Goal: Task Accomplishment & Management: Manage account settings

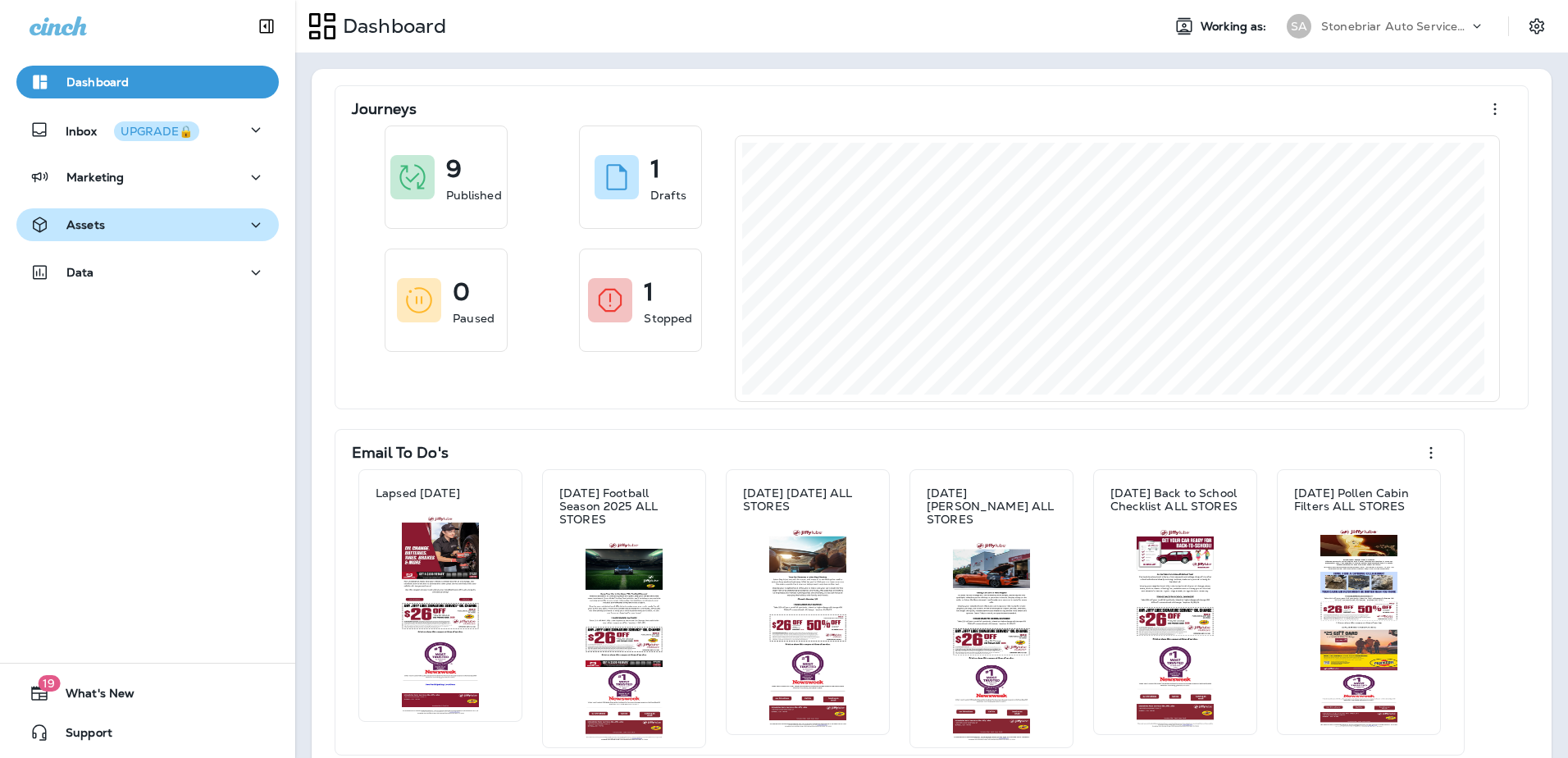
click at [220, 219] on div "Assets" at bounding box center [147, 224] width 236 height 20
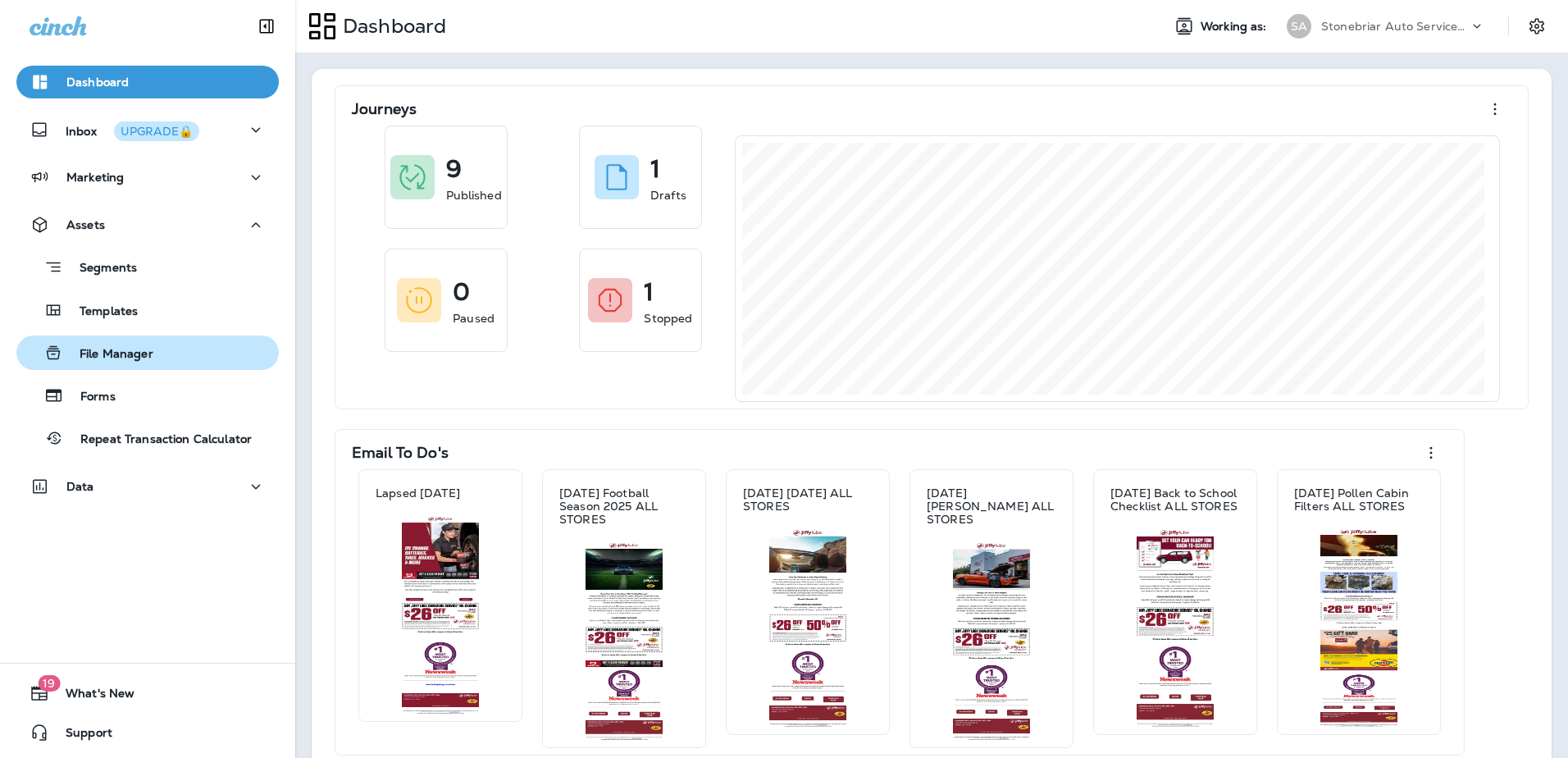
click at [123, 363] on div "File Manager" at bounding box center [88, 353] width 130 height 25
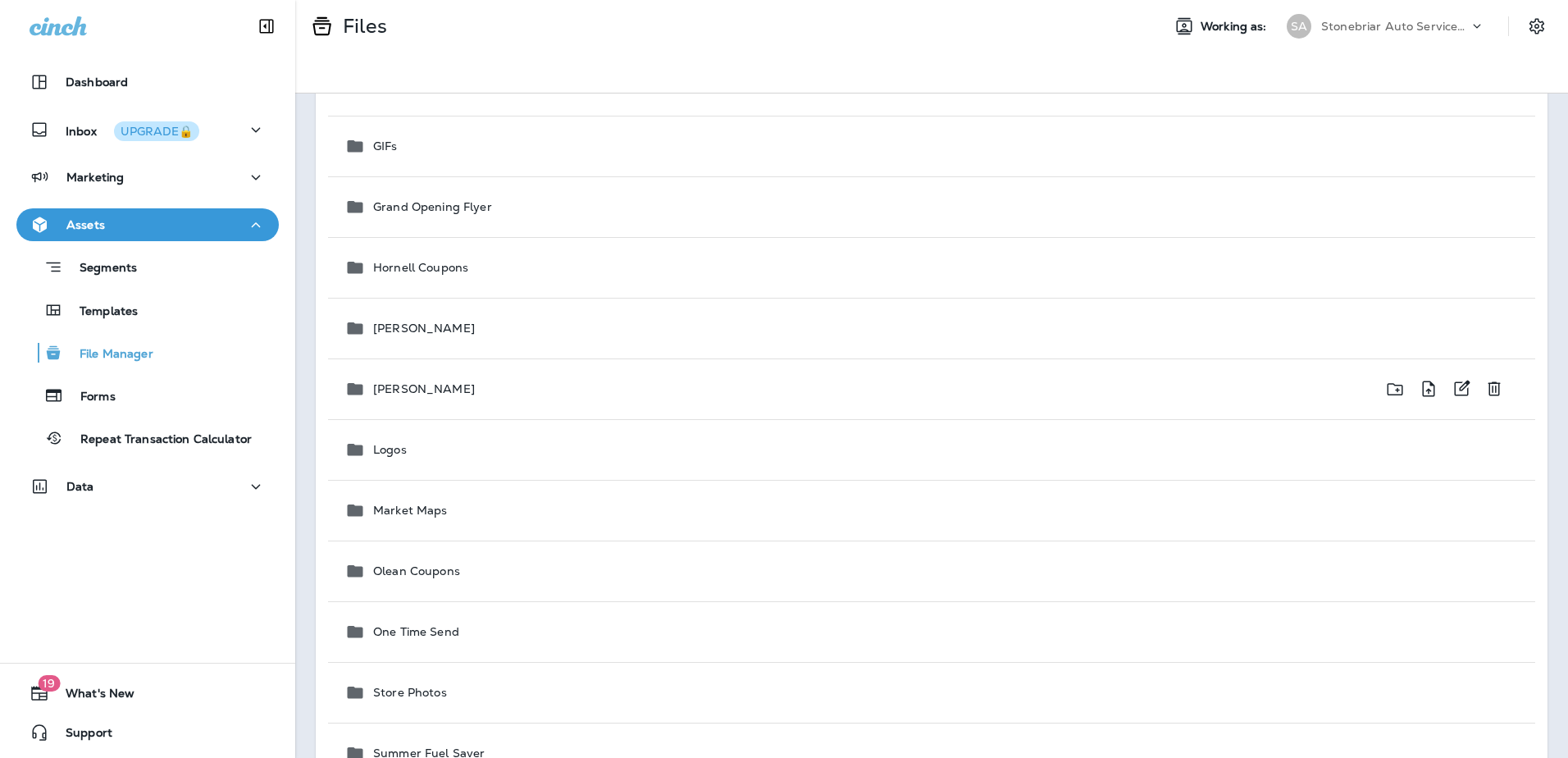
scroll to position [492, 0]
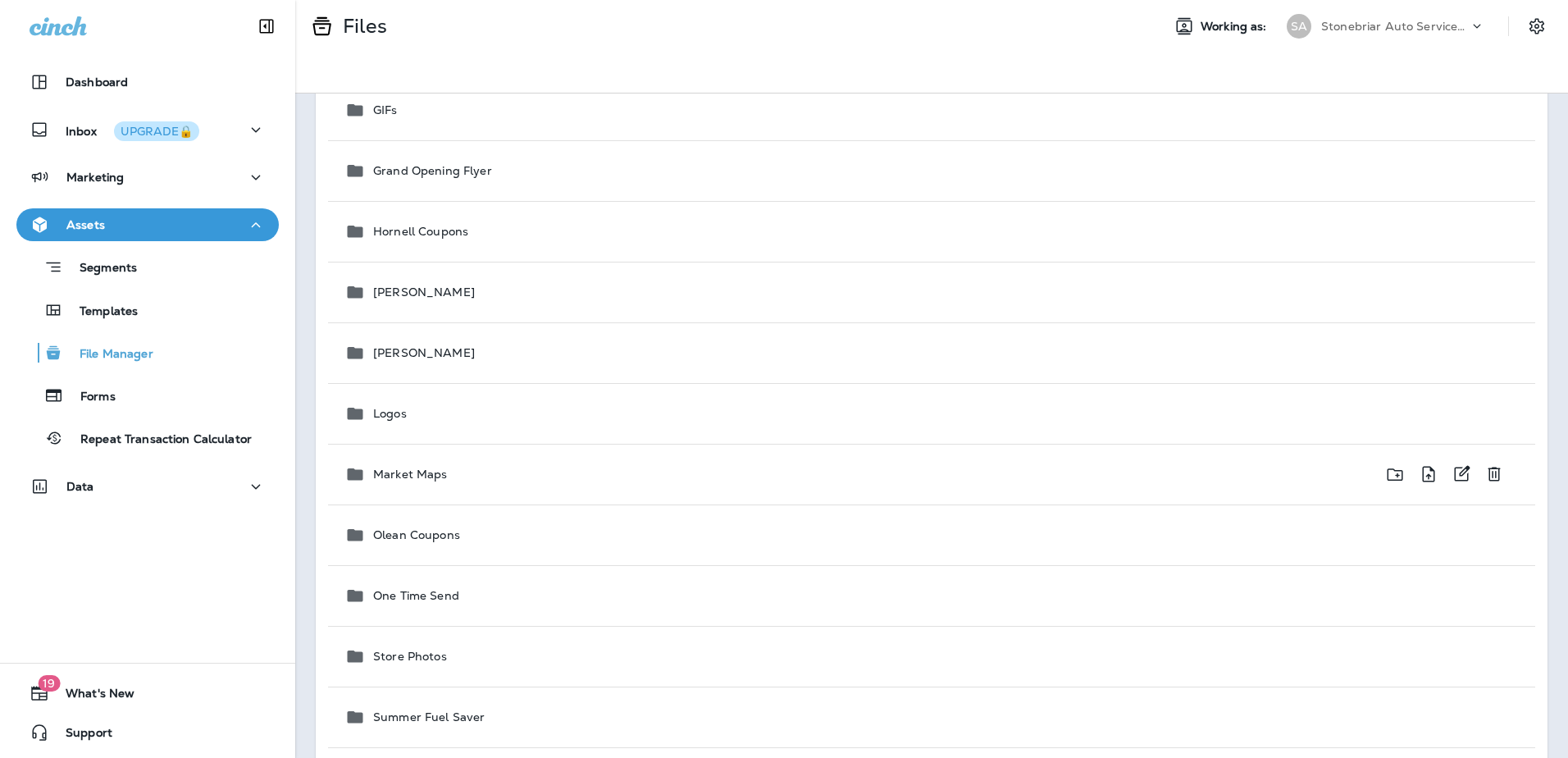
click at [437, 473] on p "Market Maps" at bounding box center [411, 474] width 75 height 13
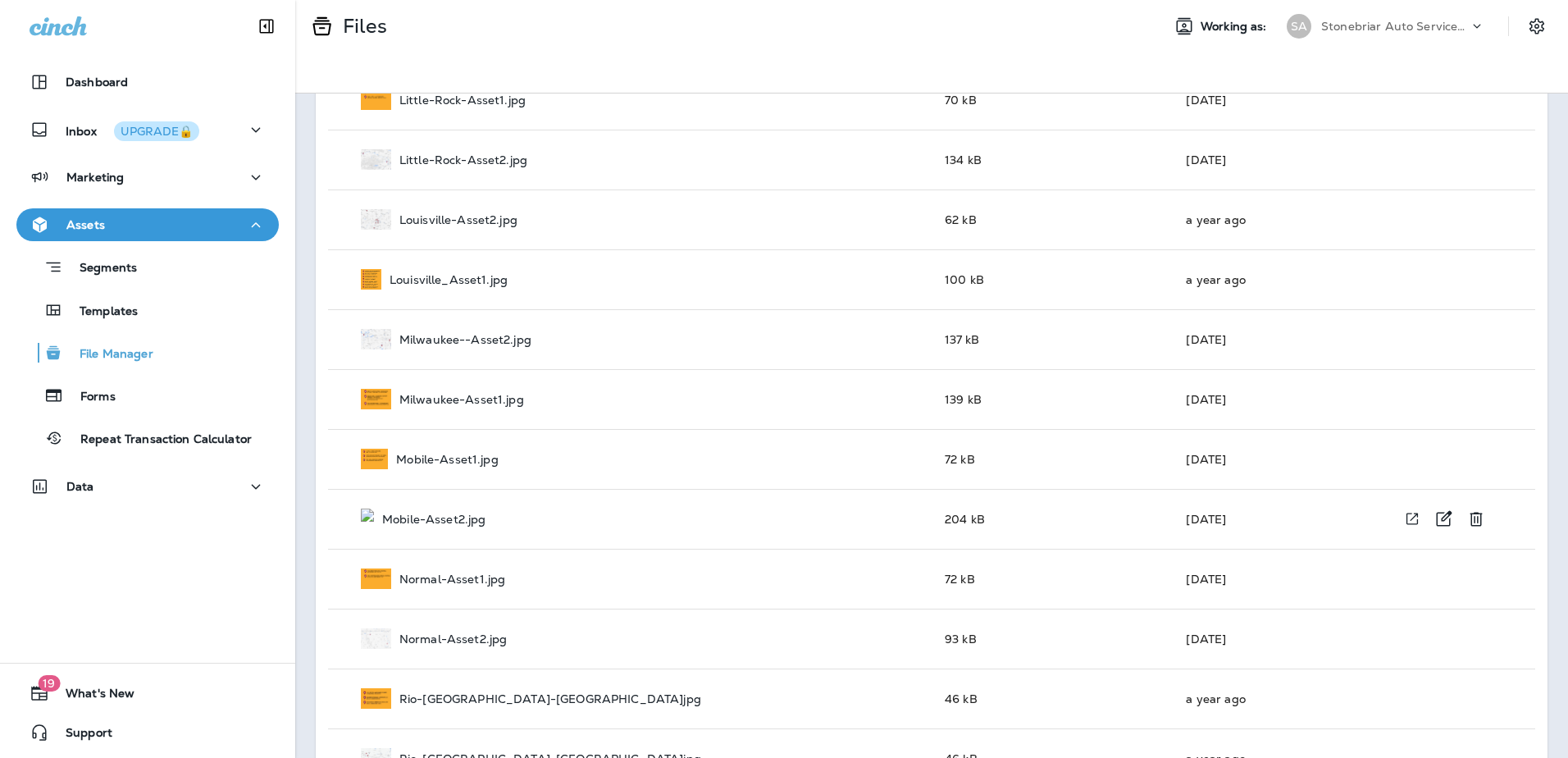
scroll to position [2296, 0]
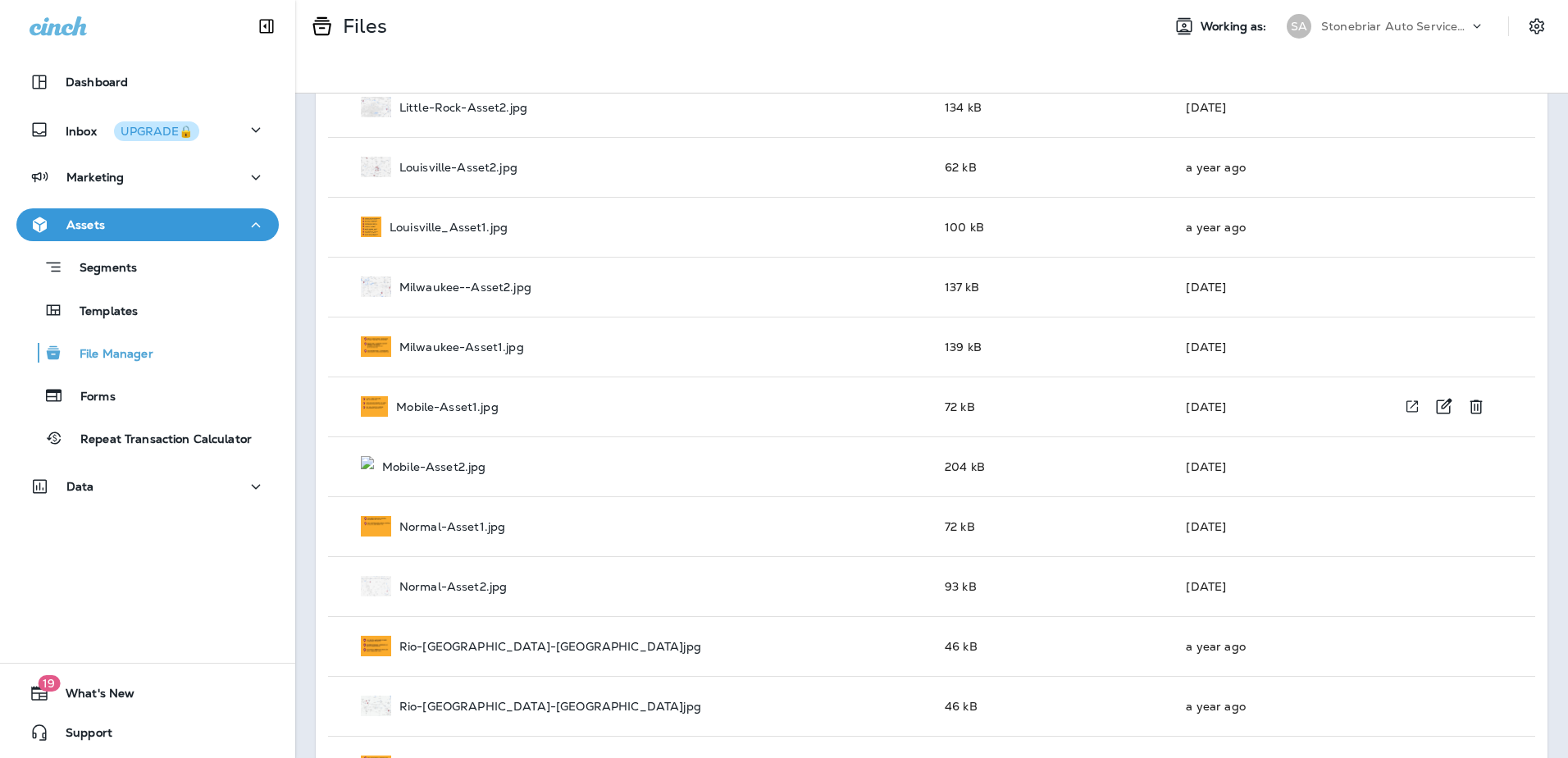
click at [477, 405] on p "Mobile-Asset1.jpg" at bounding box center [447, 407] width 101 height 13
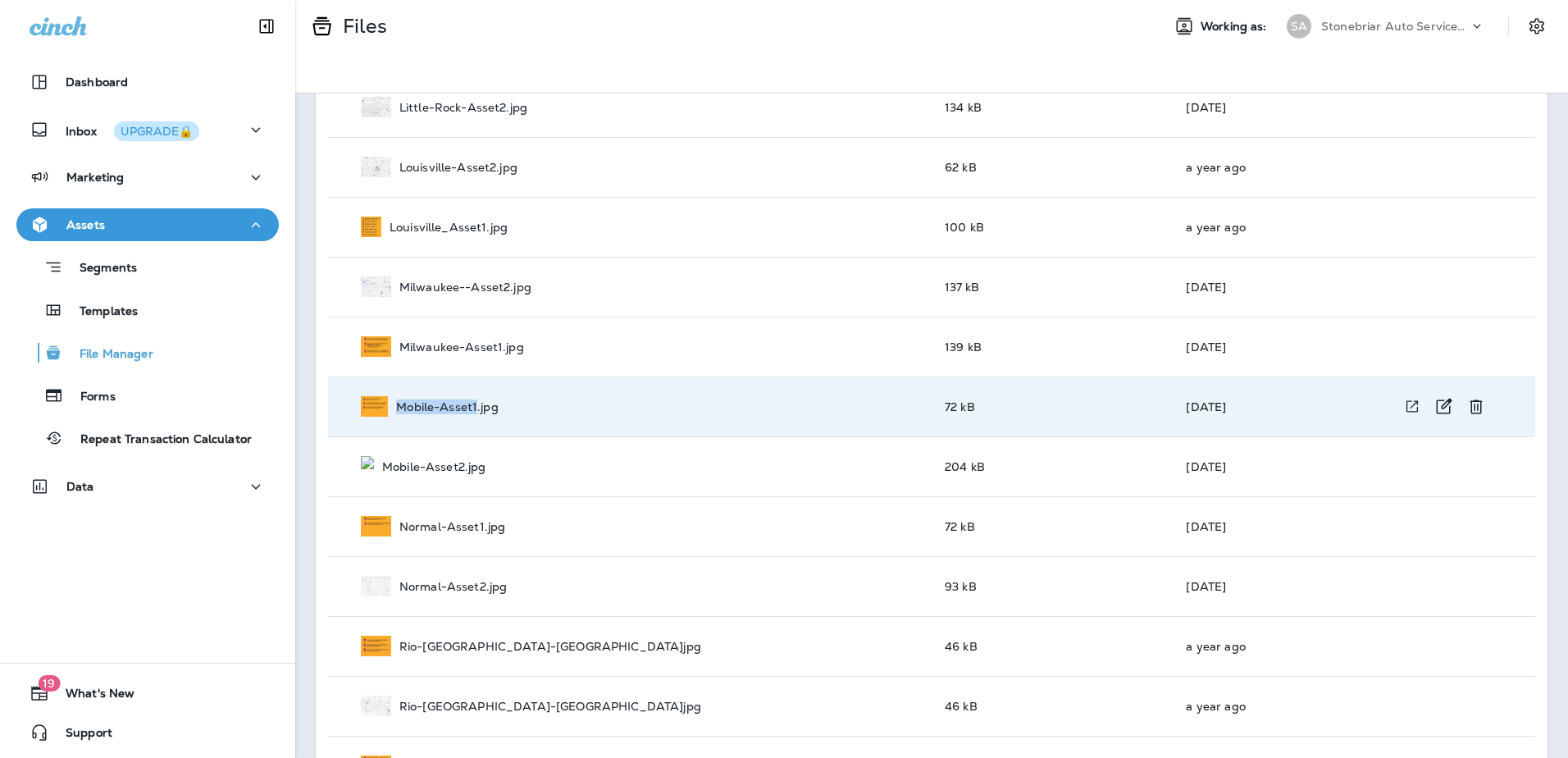
drag, startPoint x: 395, startPoint y: 406, endPoint x: 479, endPoint y: 403, distance: 84.1
click at [479, 403] on div "Mobile-Asset1.jpg" at bounding box center [639, 406] width 558 height 20
copy p "Mobile-Asset1"
drag, startPoint x: 396, startPoint y: 464, endPoint x: 482, endPoint y: 471, distance: 86.3
click at [482, 471] on div "Mobile-Asset2.jpg" at bounding box center [639, 465] width 558 height 20
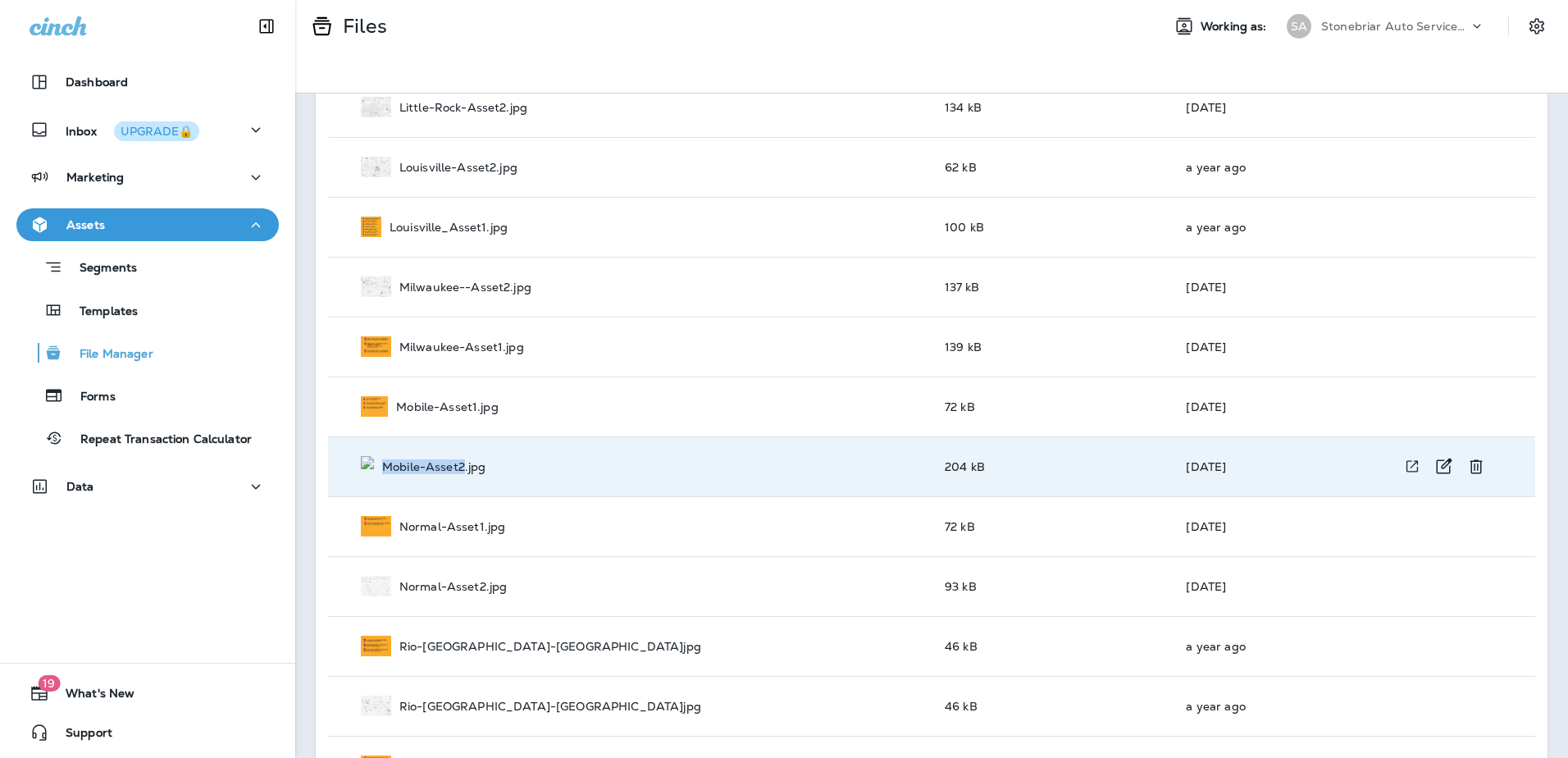
copy p "Mobile-Asset2"
click at [739, 408] on div "Mobile-Asset1.jpg" at bounding box center [639, 406] width 558 height 20
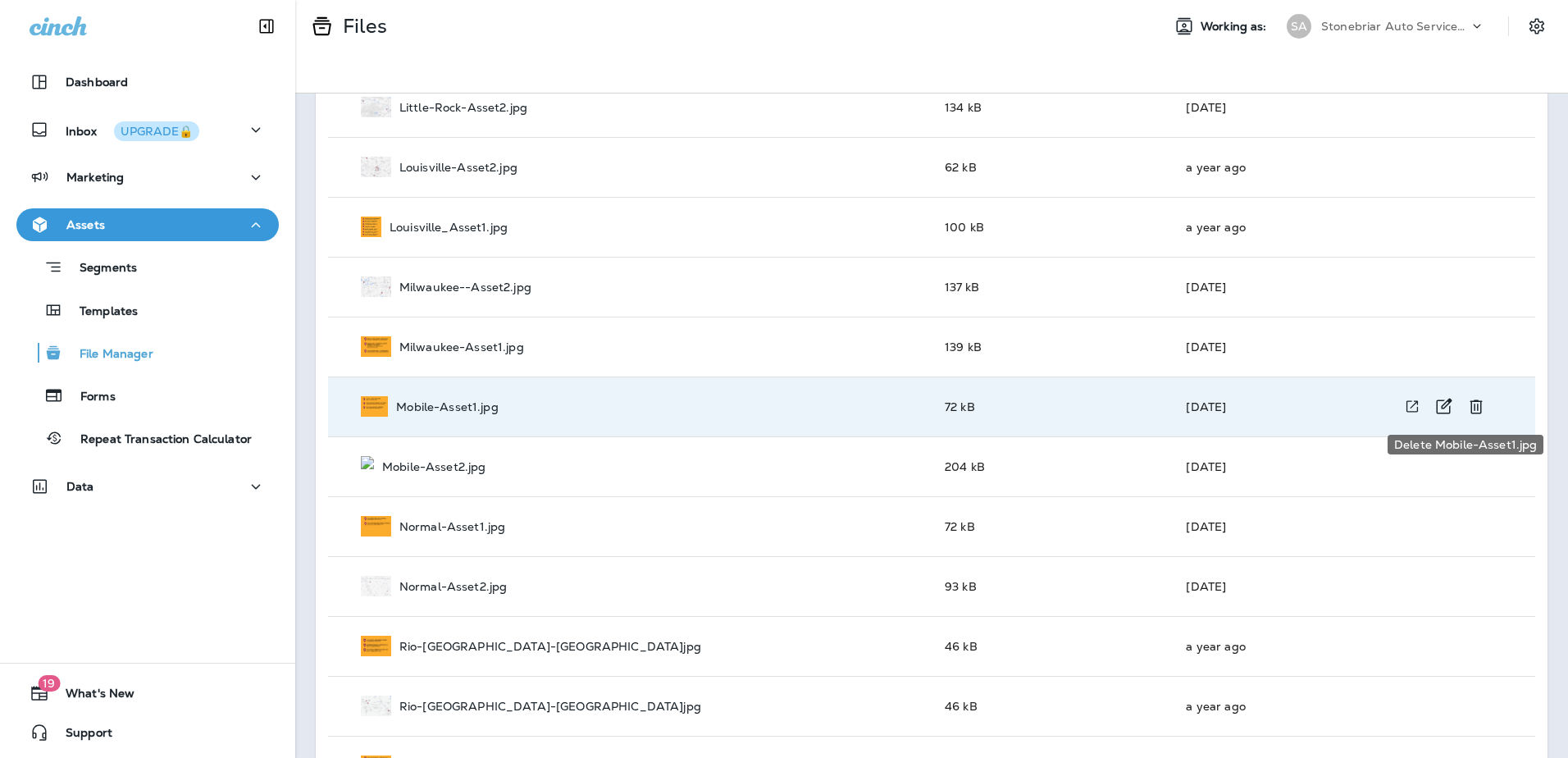
click at [1467, 399] on icon "Delete Mobile-Asset1.jpg" at bounding box center [1476, 407] width 20 height 20
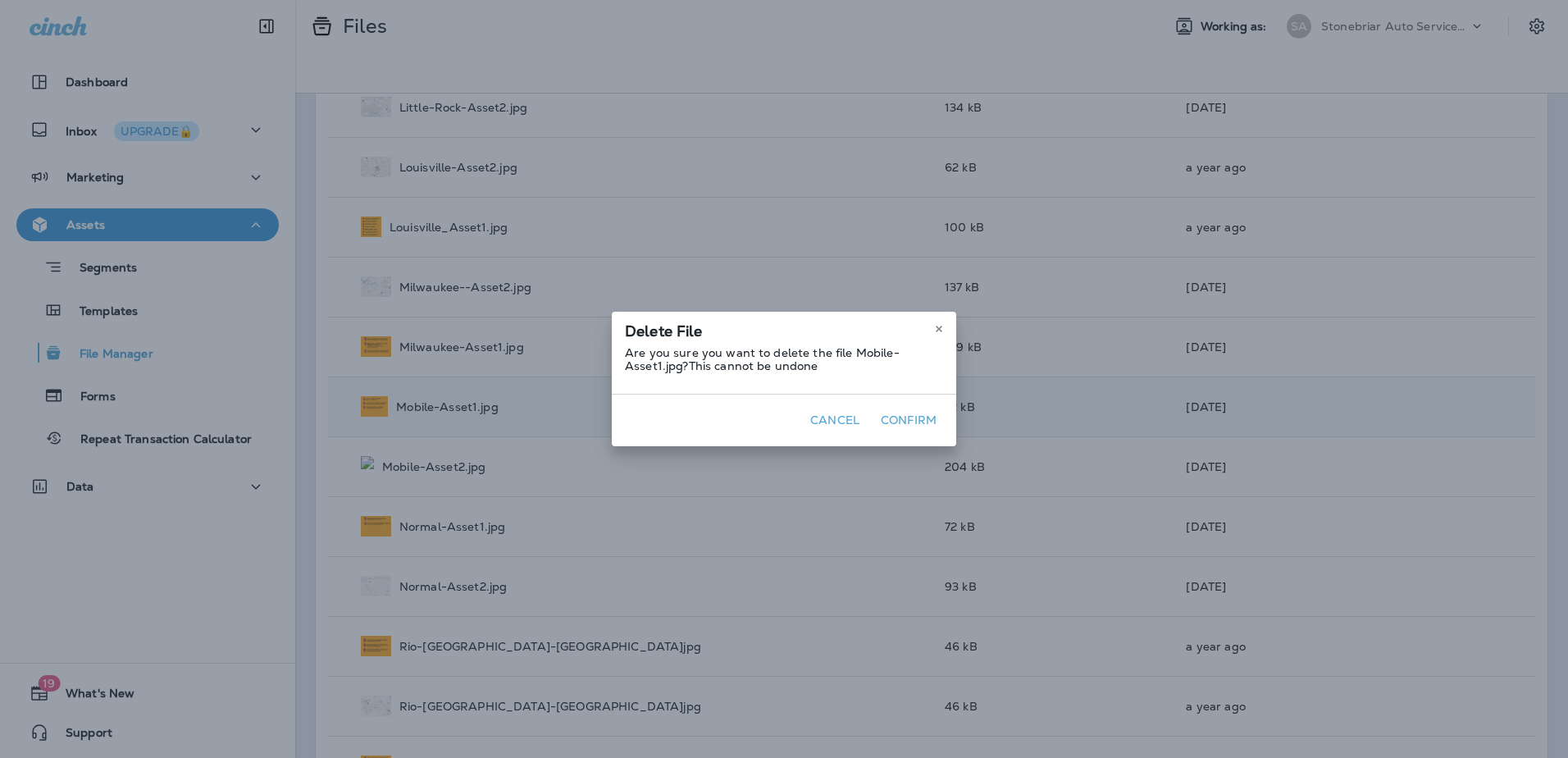
click at [893, 416] on button "Confirm" at bounding box center [908, 420] width 69 height 26
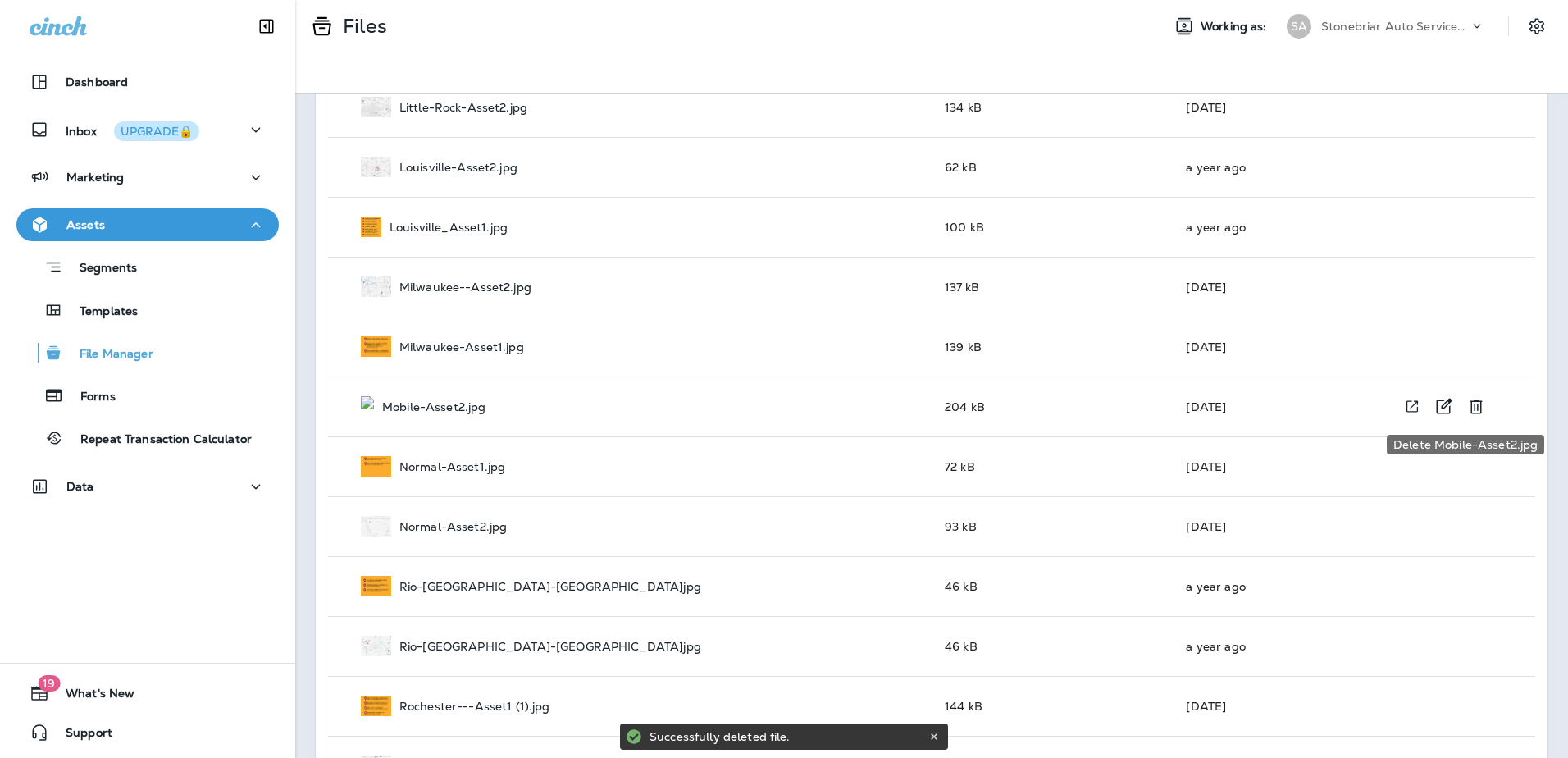
click at [1467, 406] on icon "Delete Mobile-Asset2.jpg" at bounding box center [1476, 407] width 20 height 20
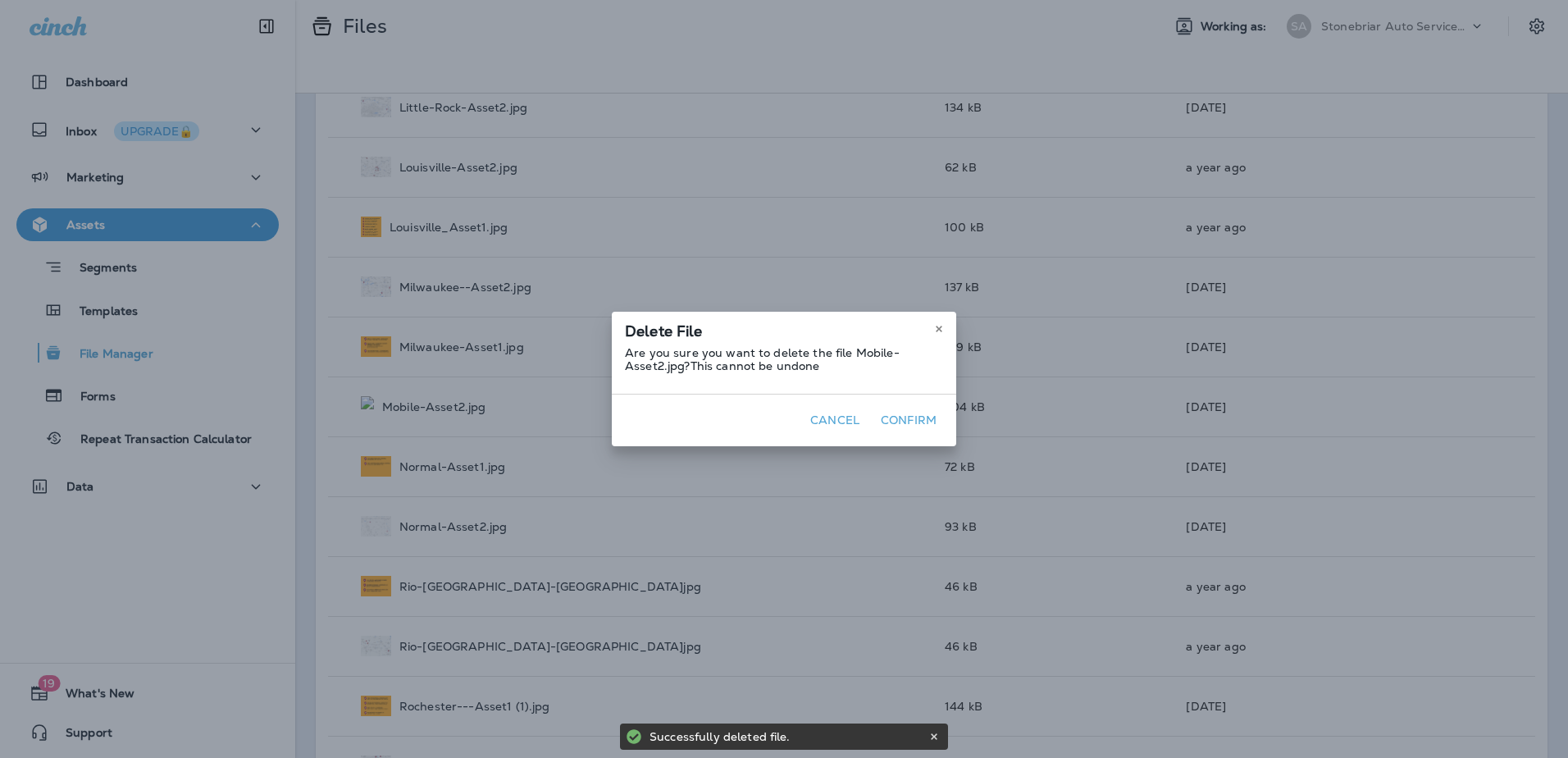
click at [907, 422] on button "Confirm" at bounding box center [908, 420] width 69 height 26
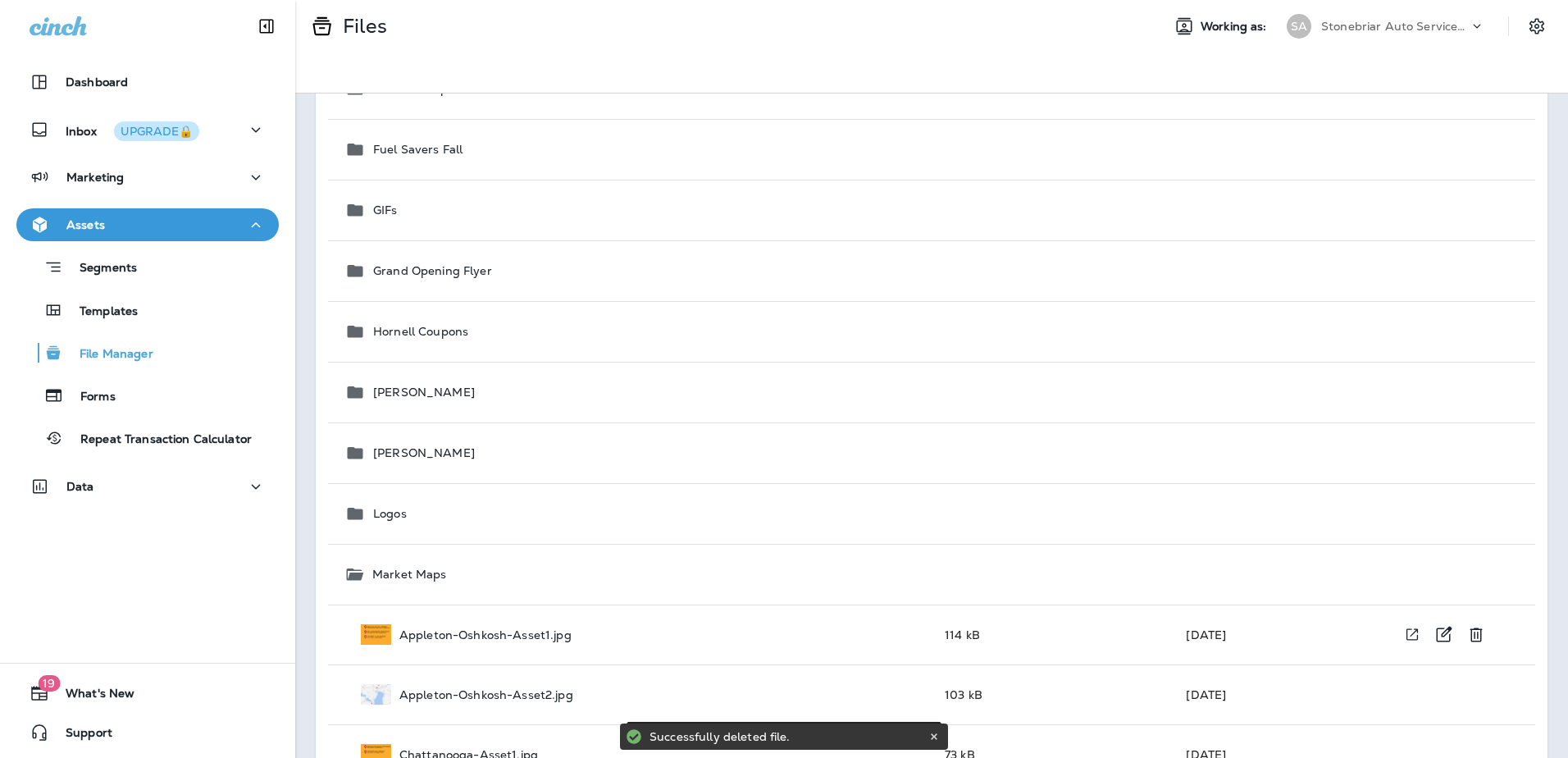
scroll to position [492, 0]
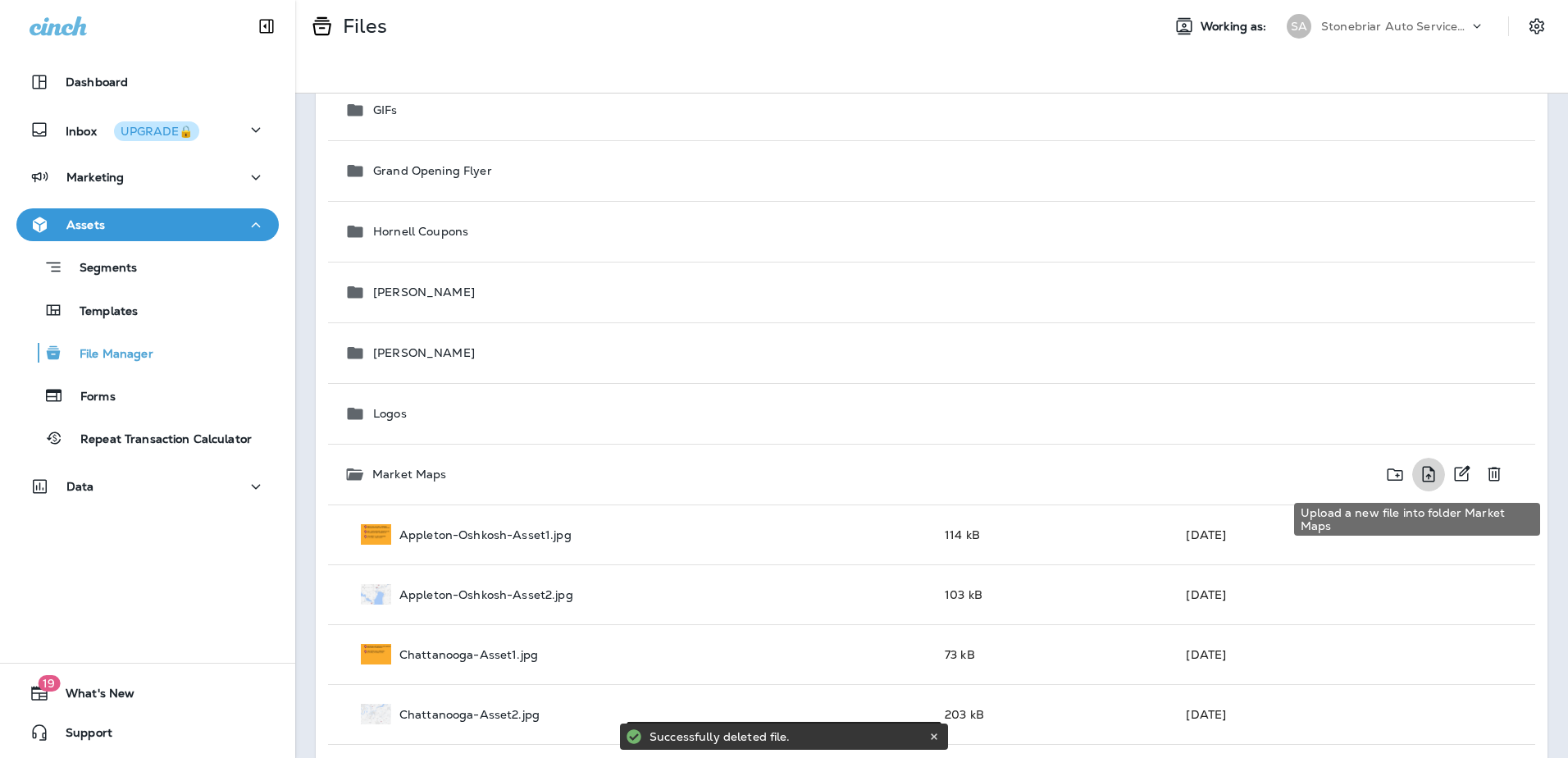
click at [1419, 470] on icon "Upload a new file into folder Market Maps" at bounding box center [1428, 474] width 20 height 20
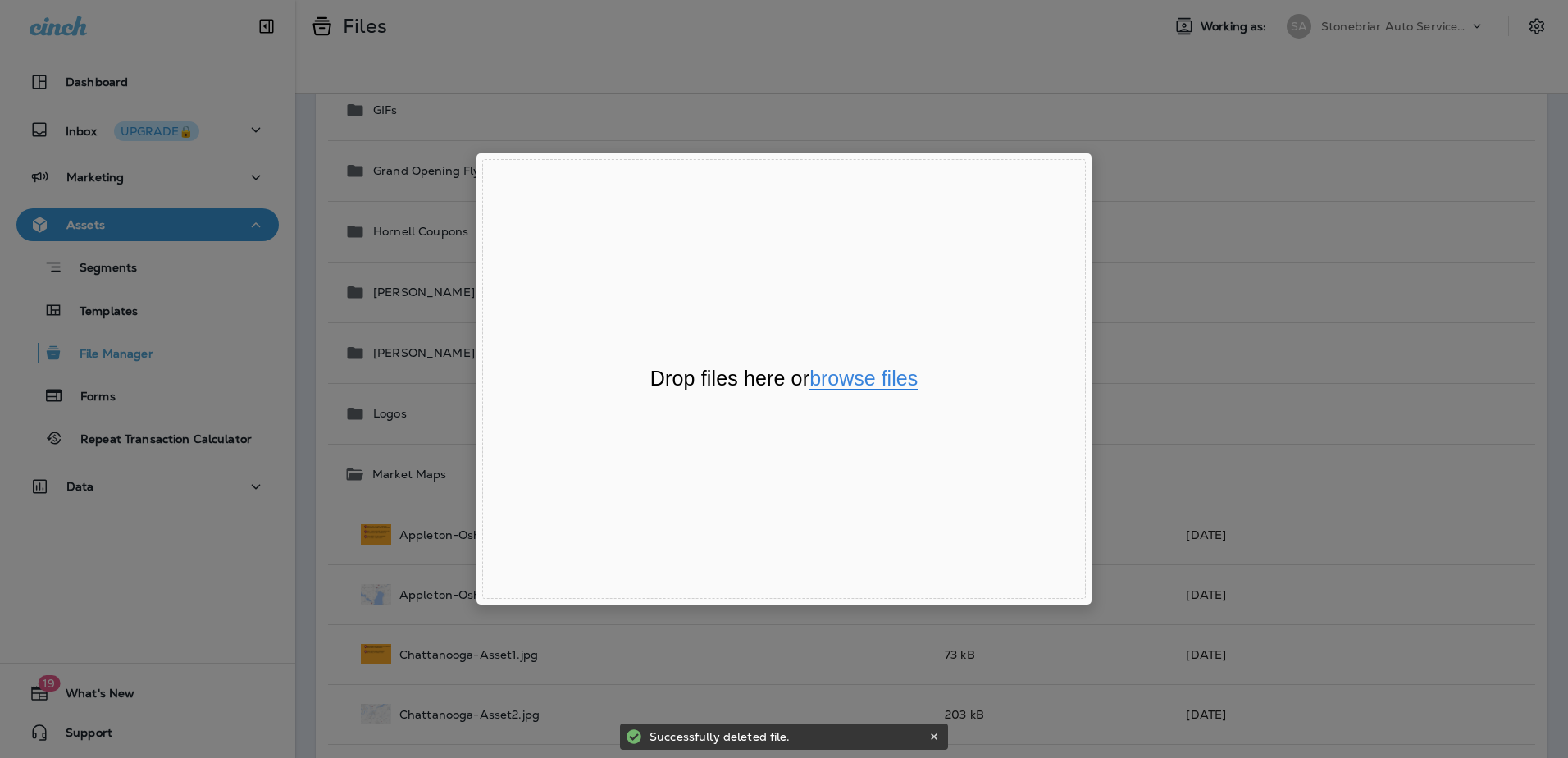
click at [864, 369] on button "browse files" at bounding box center [863, 379] width 108 height 21
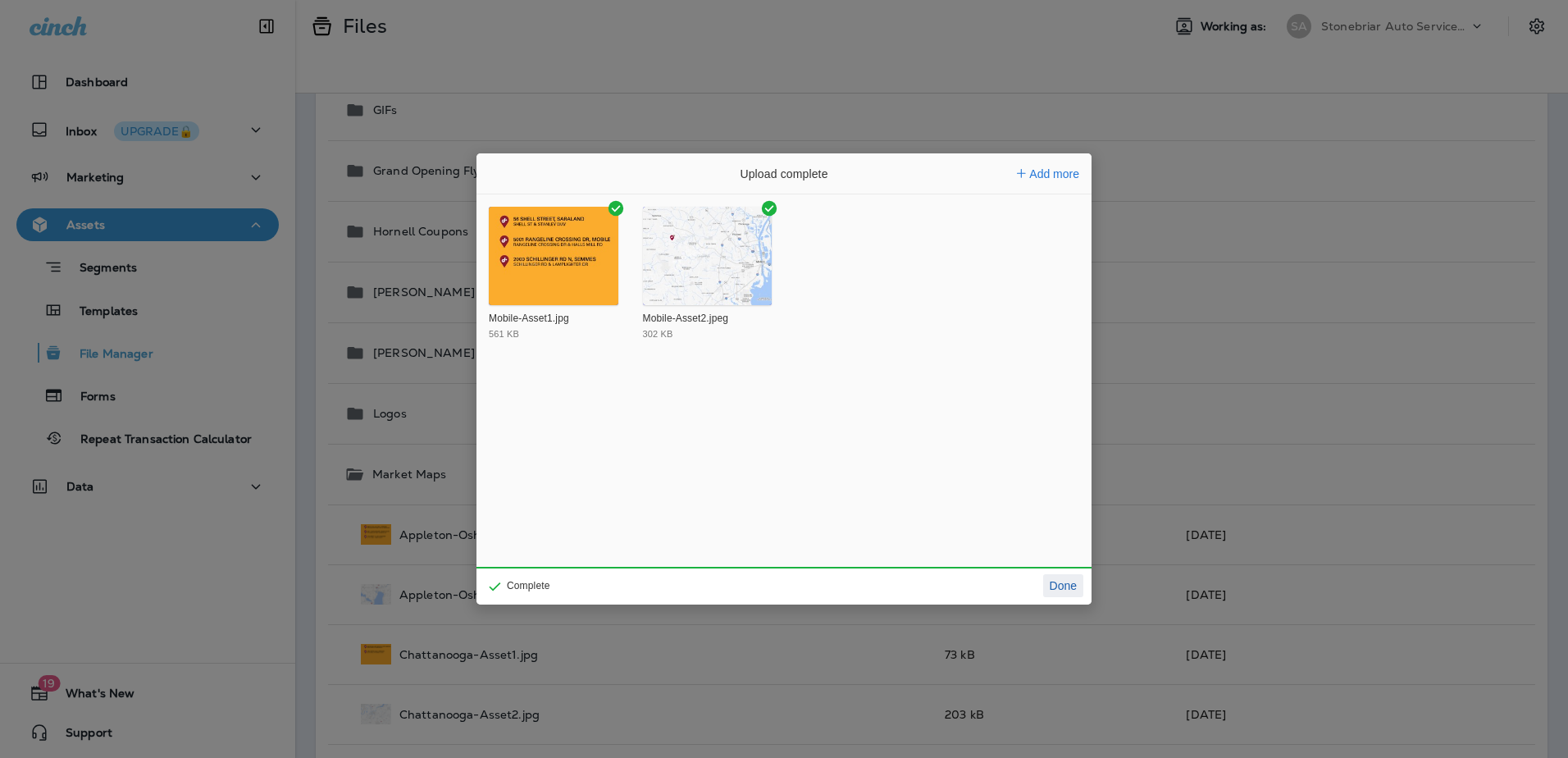
click at [1052, 584] on button "Done" at bounding box center [1064, 586] width 40 height 23
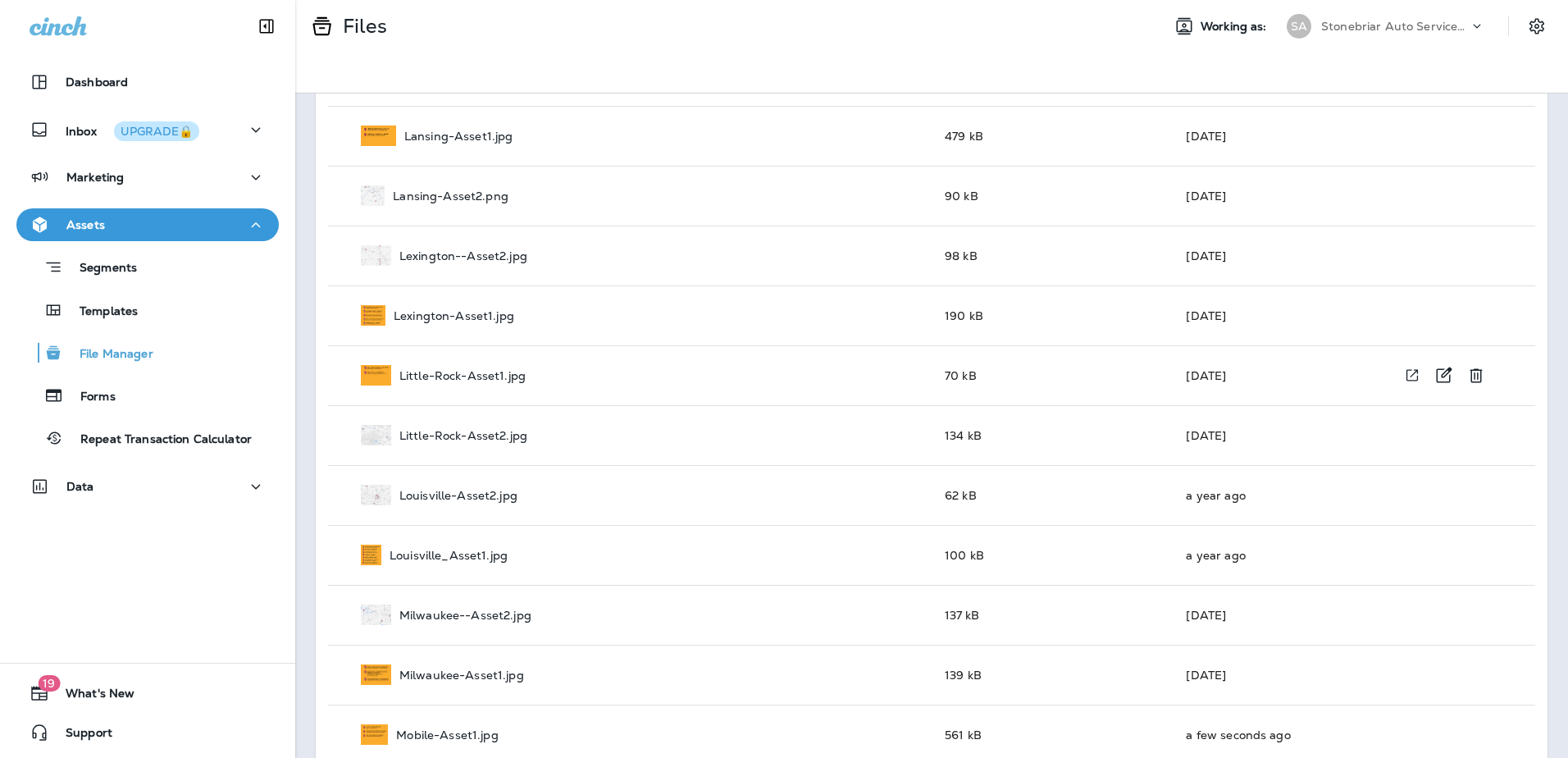
scroll to position [2132, 0]
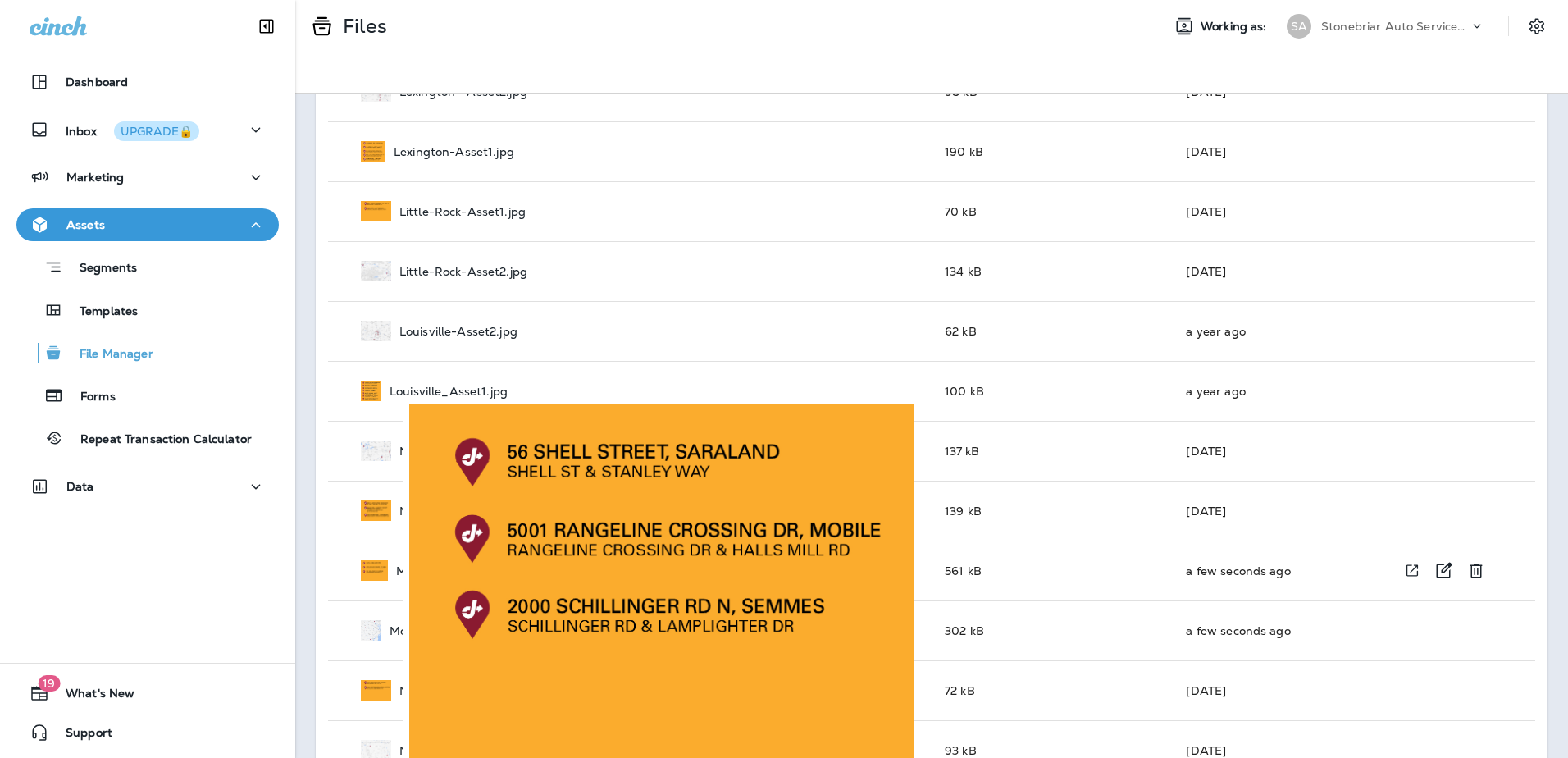
click at [385, 568] on img at bounding box center [374, 569] width 27 height 20
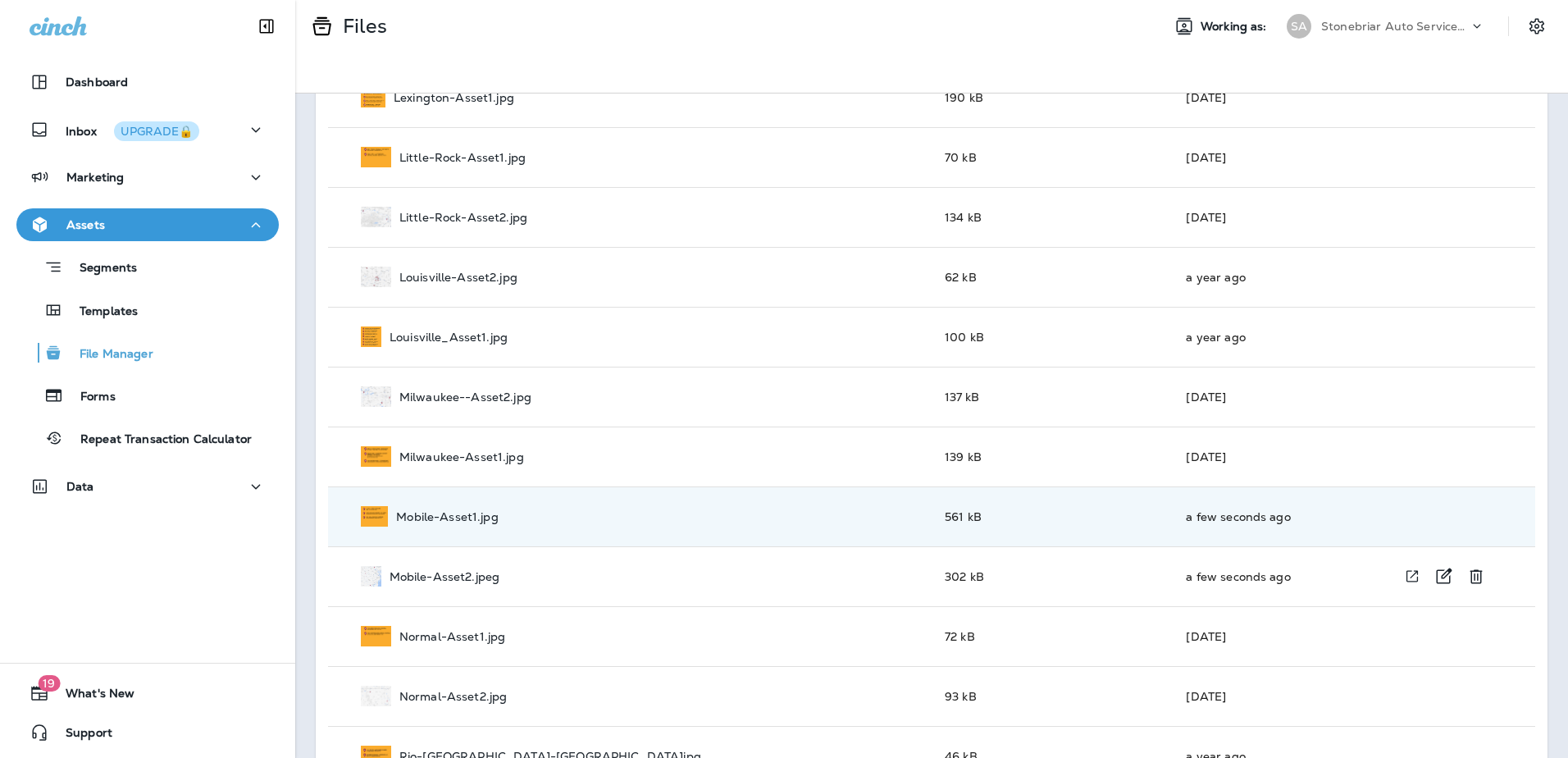
scroll to position [2214, 0]
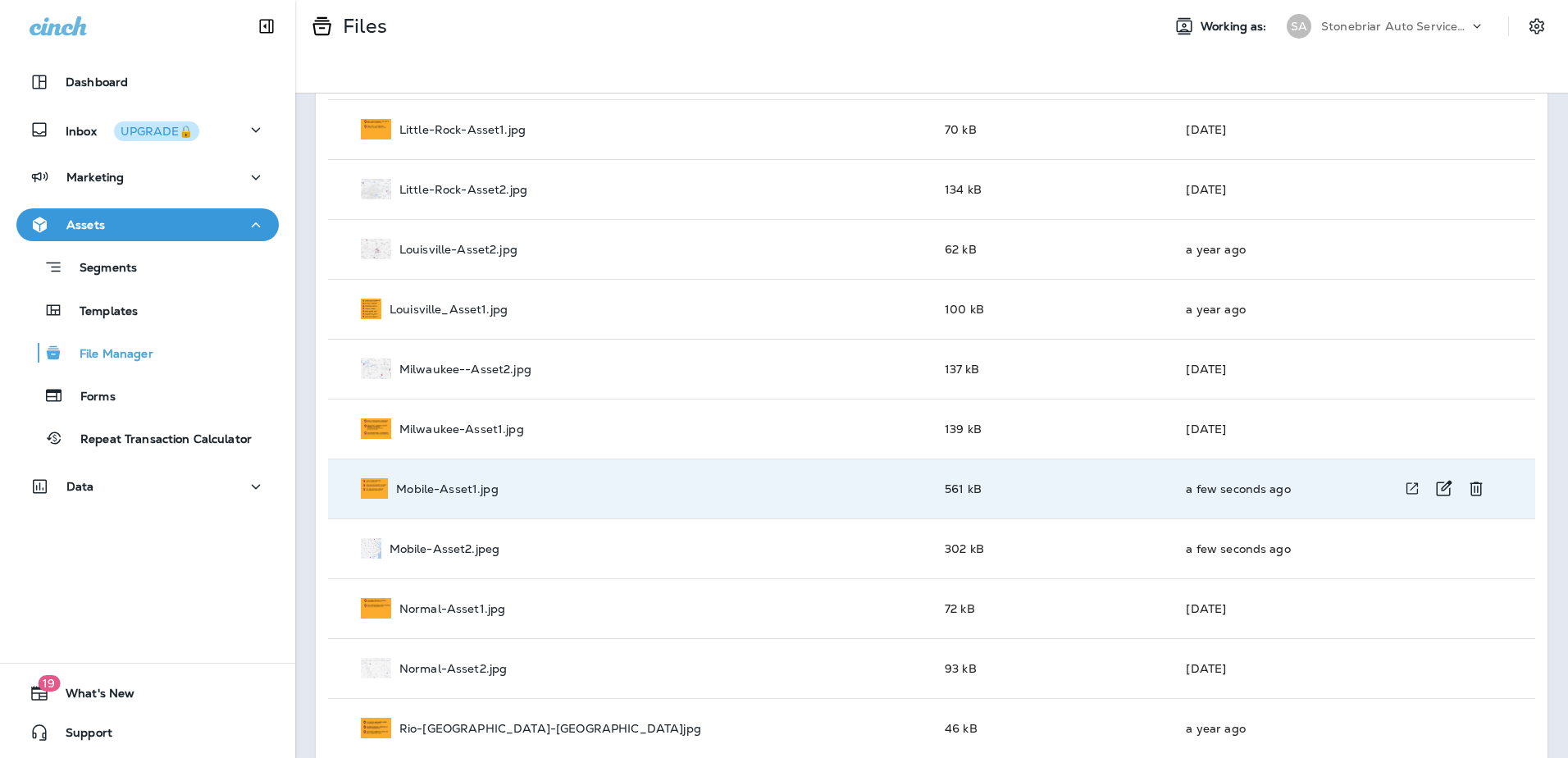
click at [455, 496] on div "Mobile-Asset1.jpg" at bounding box center [639, 488] width 558 height 20
click at [340, 484] on td "Mobile-Asset1.jpg" at bounding box center [630, 488] width 604 height 60
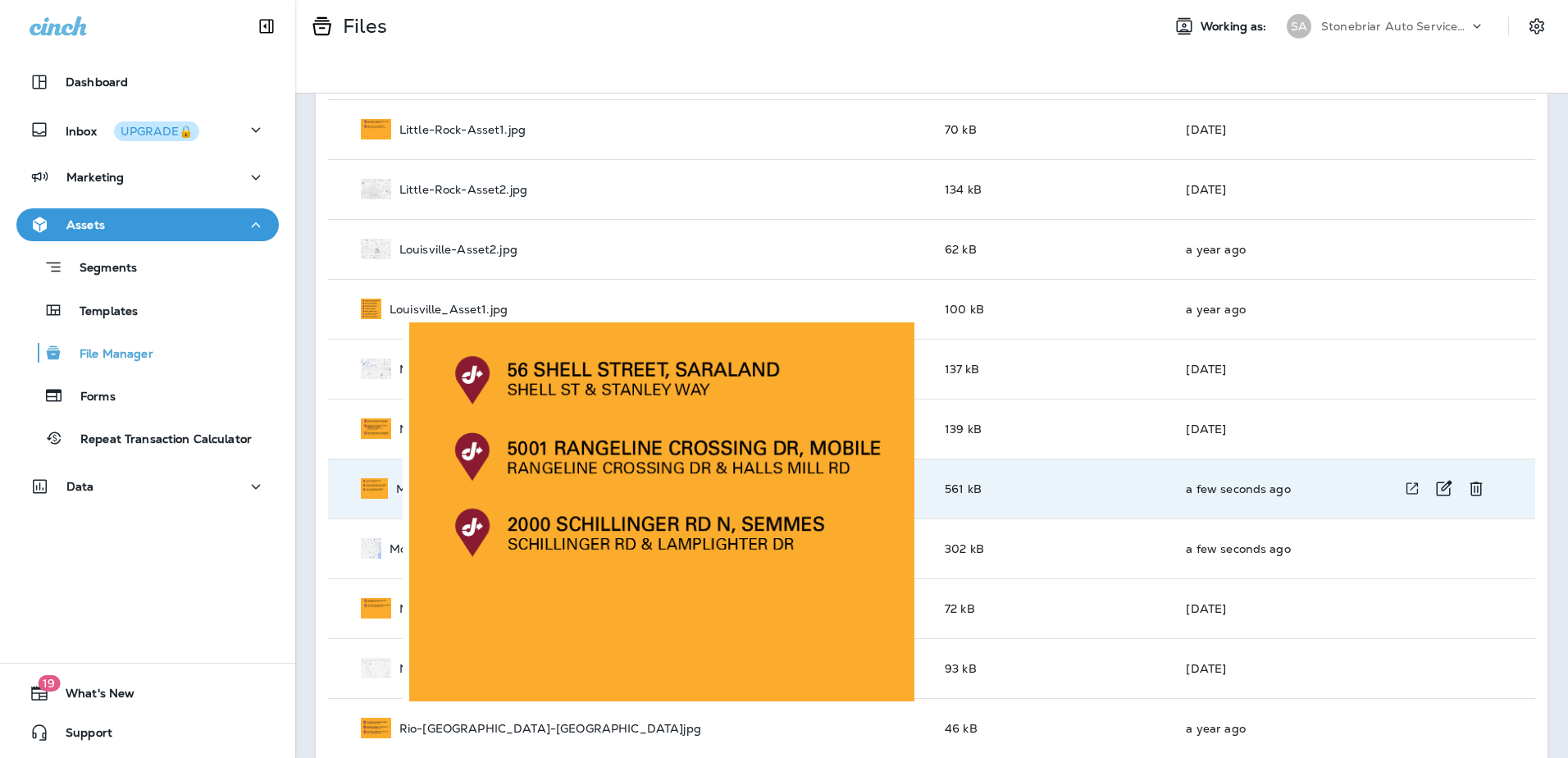
click at [371, 485] on img at bounding box center [374, 488] width 27 height 20
click at [568, 477] on img at bounding box center [662, 512] width 505 height 379
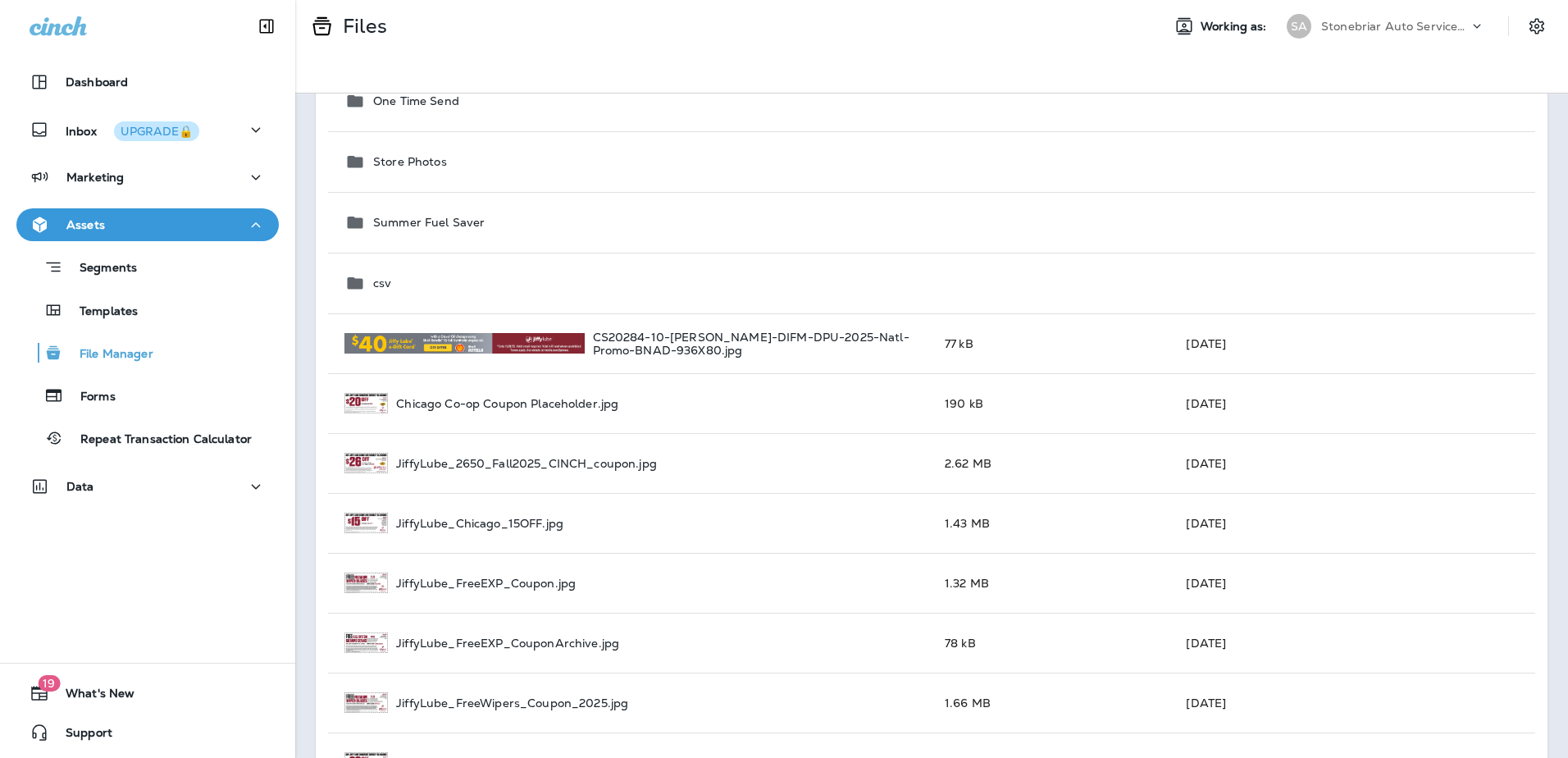
scroll to position [861, 0]
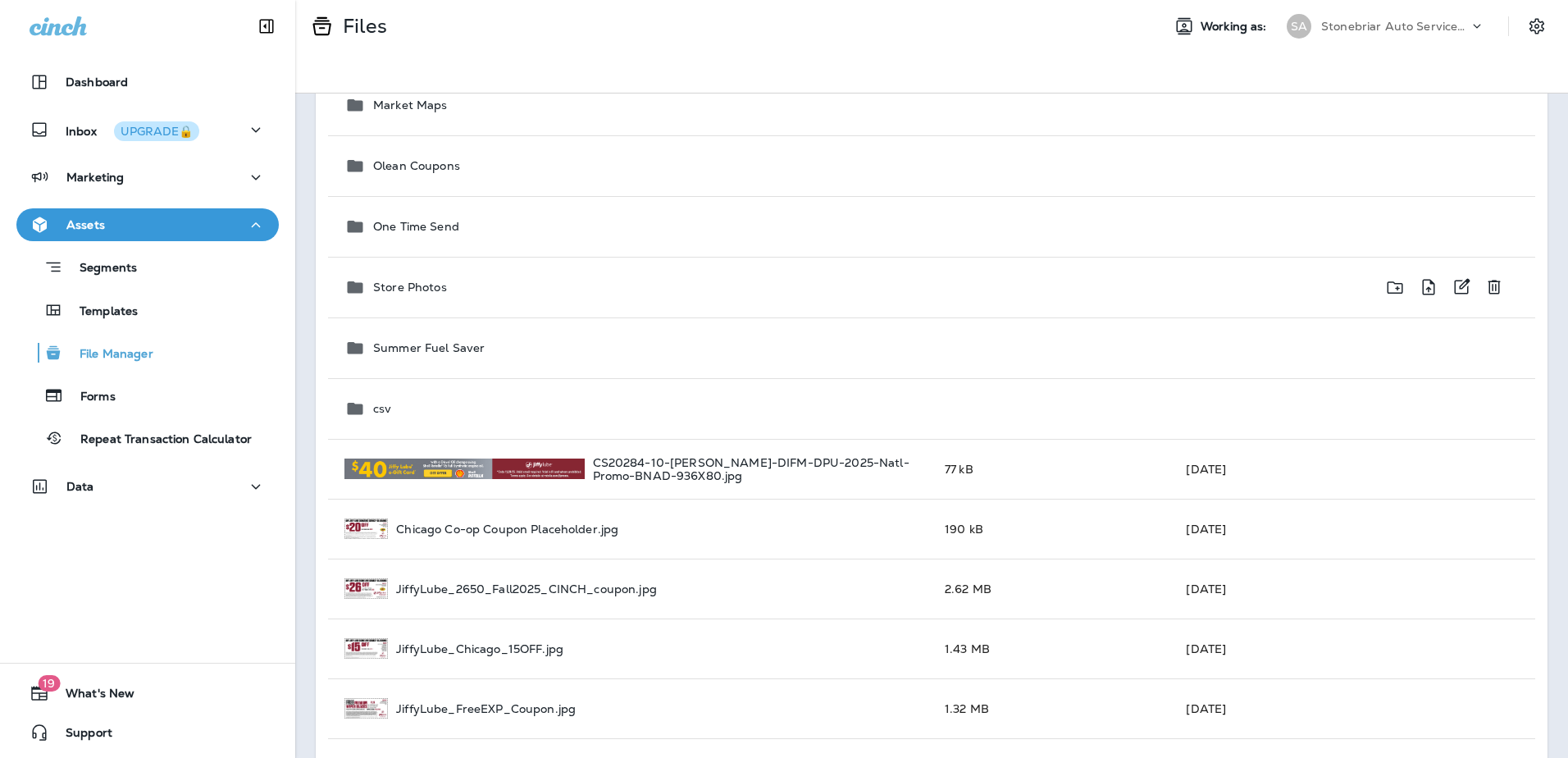
click at [419, 279] on div "Store Photos" at bounding box center [632, 287] width 574 height 20
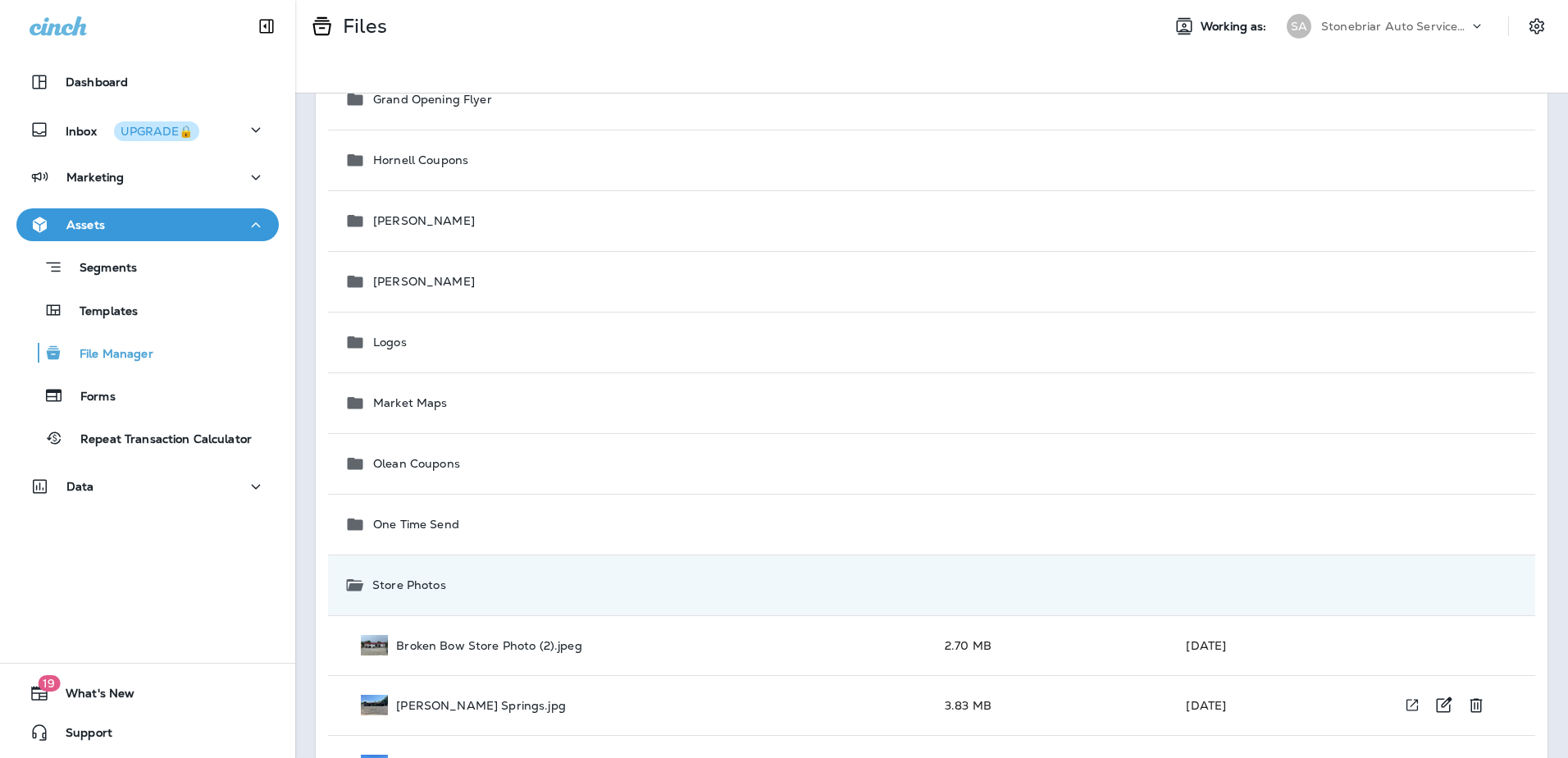
scroll to position [533, 0]
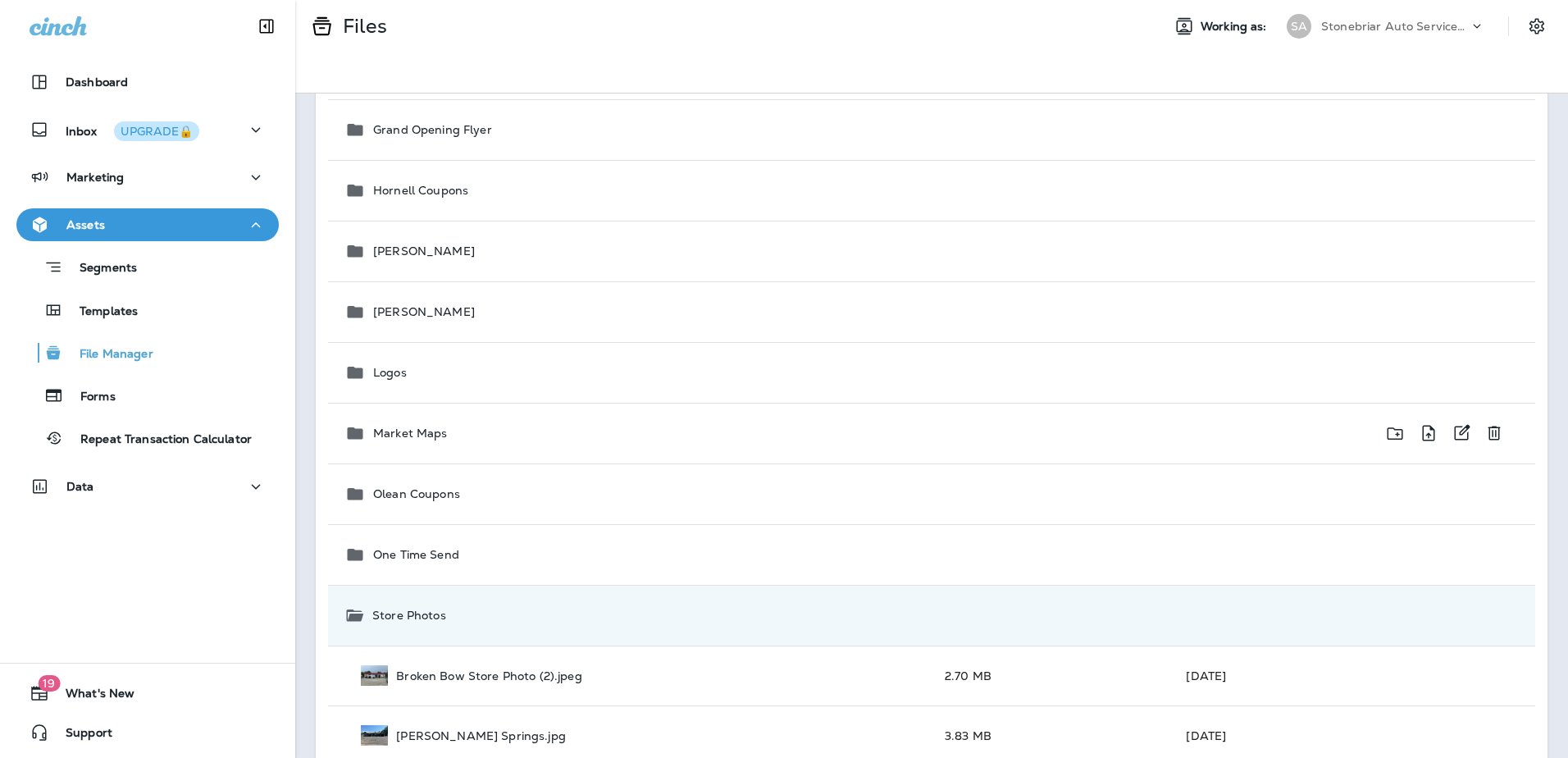
click at [464, 437] on div "Market Maps" at bounding box center [632, 433] width 574 height 20
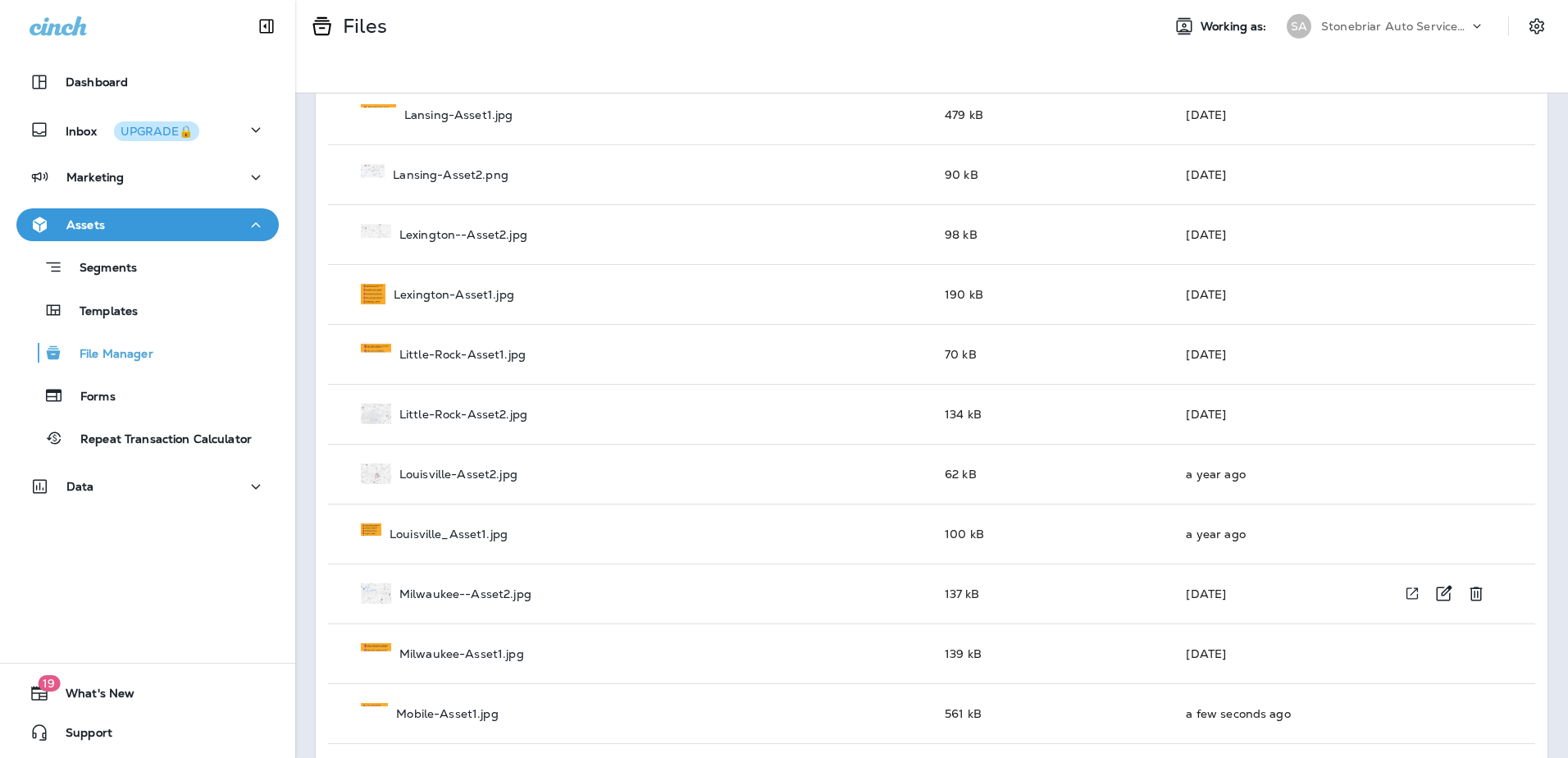
scroll to position [2174, 0]
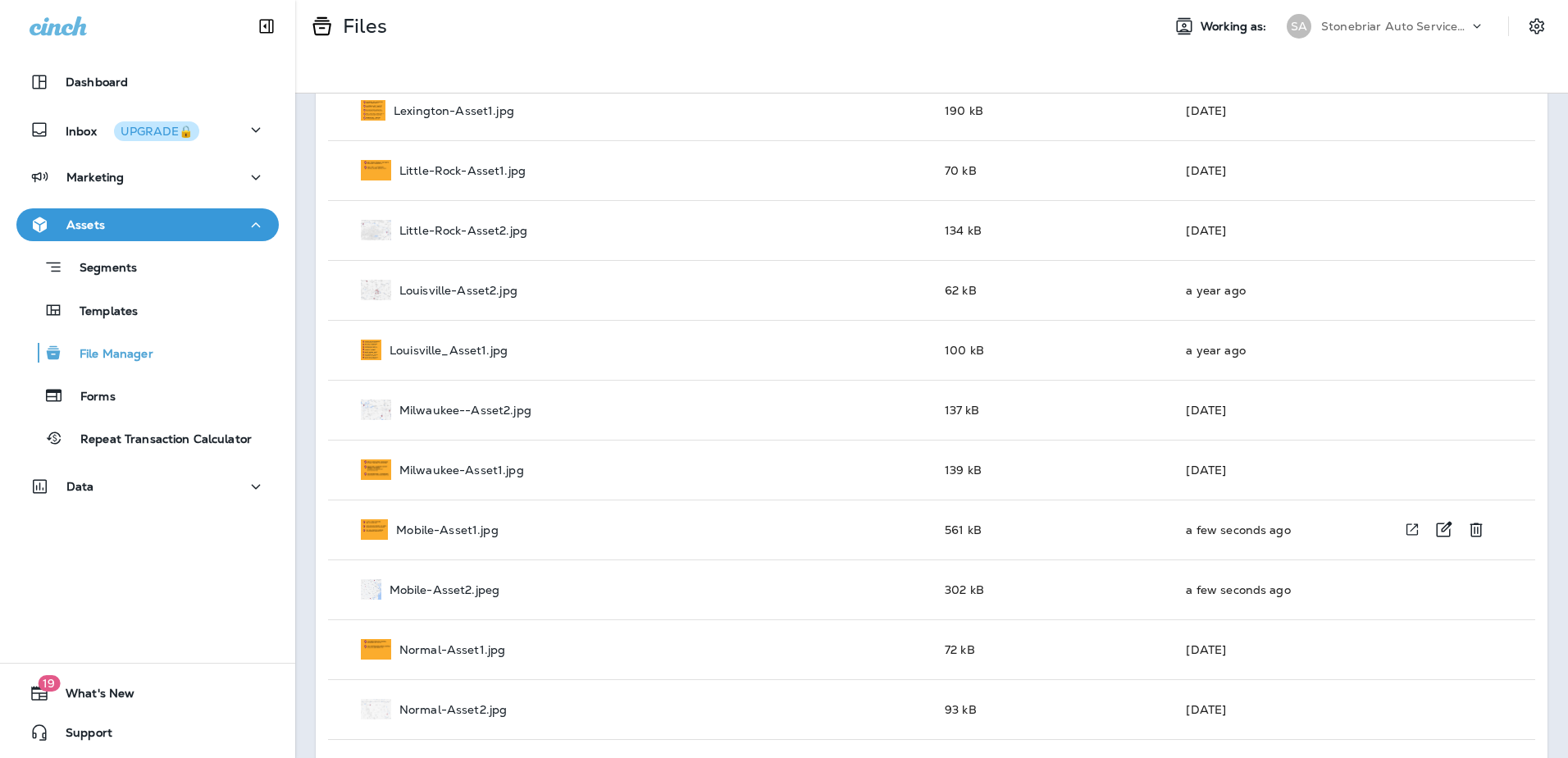
click at [1266, 515] on td "a few seconds ago" at bounding box center [1263, 529] width 181 height 60
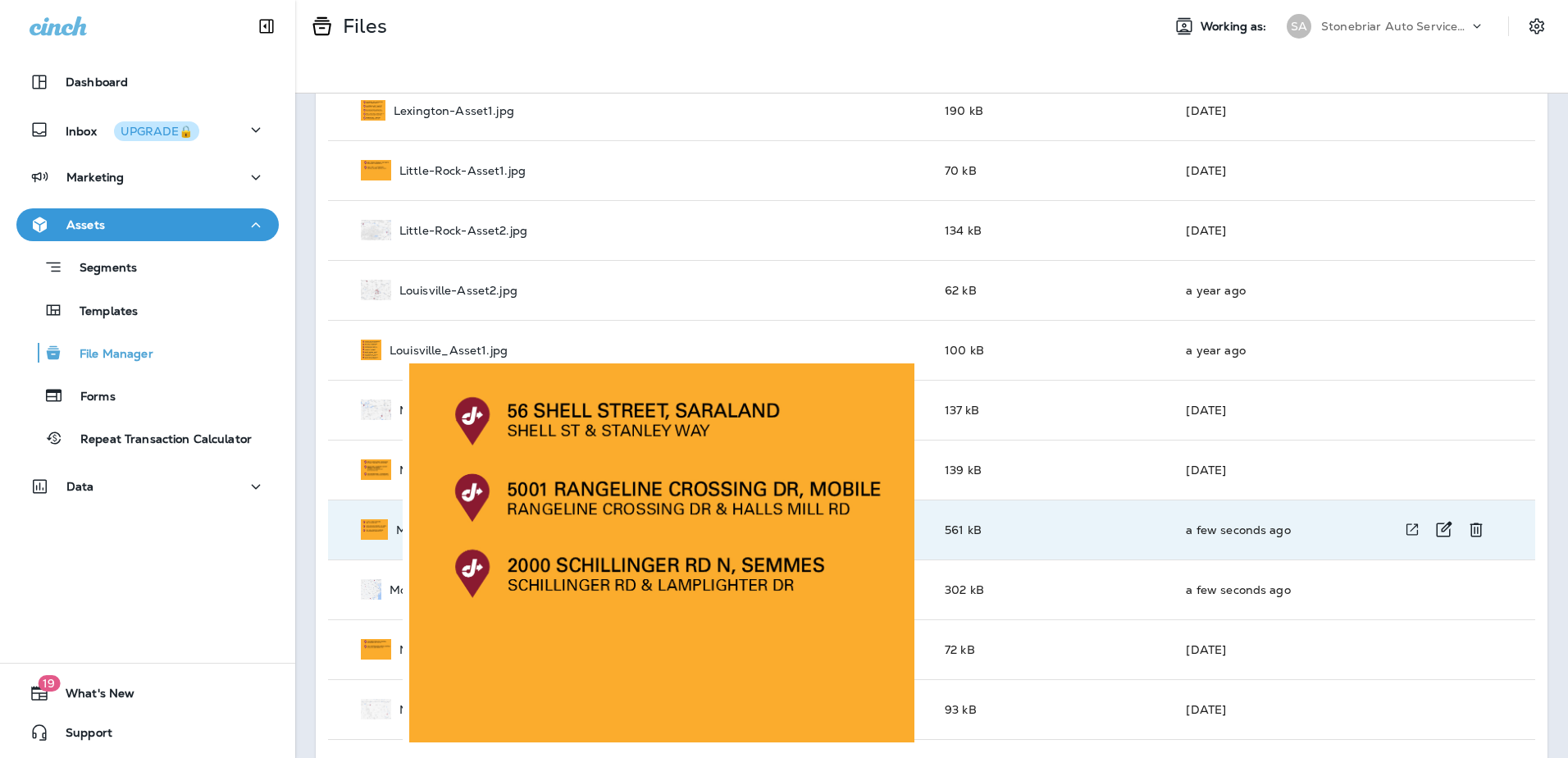
click at [376, 524] on img at bounding box center [374, 528] width 27 height 20
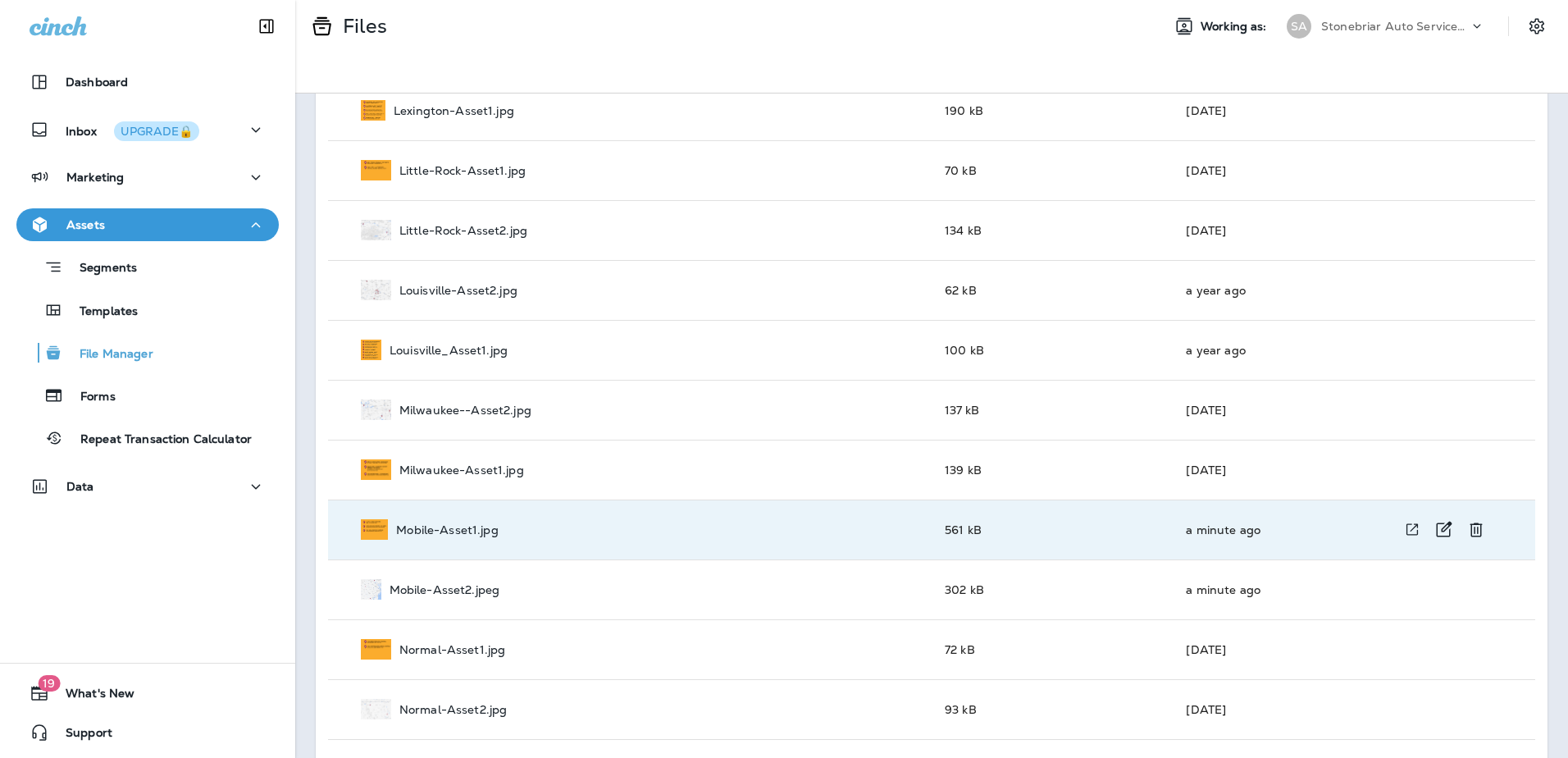
click at [1039, 532] on td "561 kB" at bounding box center [1052, 529] width 241 height 60
click at [1467, 527] on icon "Delete Mobile-Asset1.jpg" at bounding box center [1476, 529] width 20 height 20
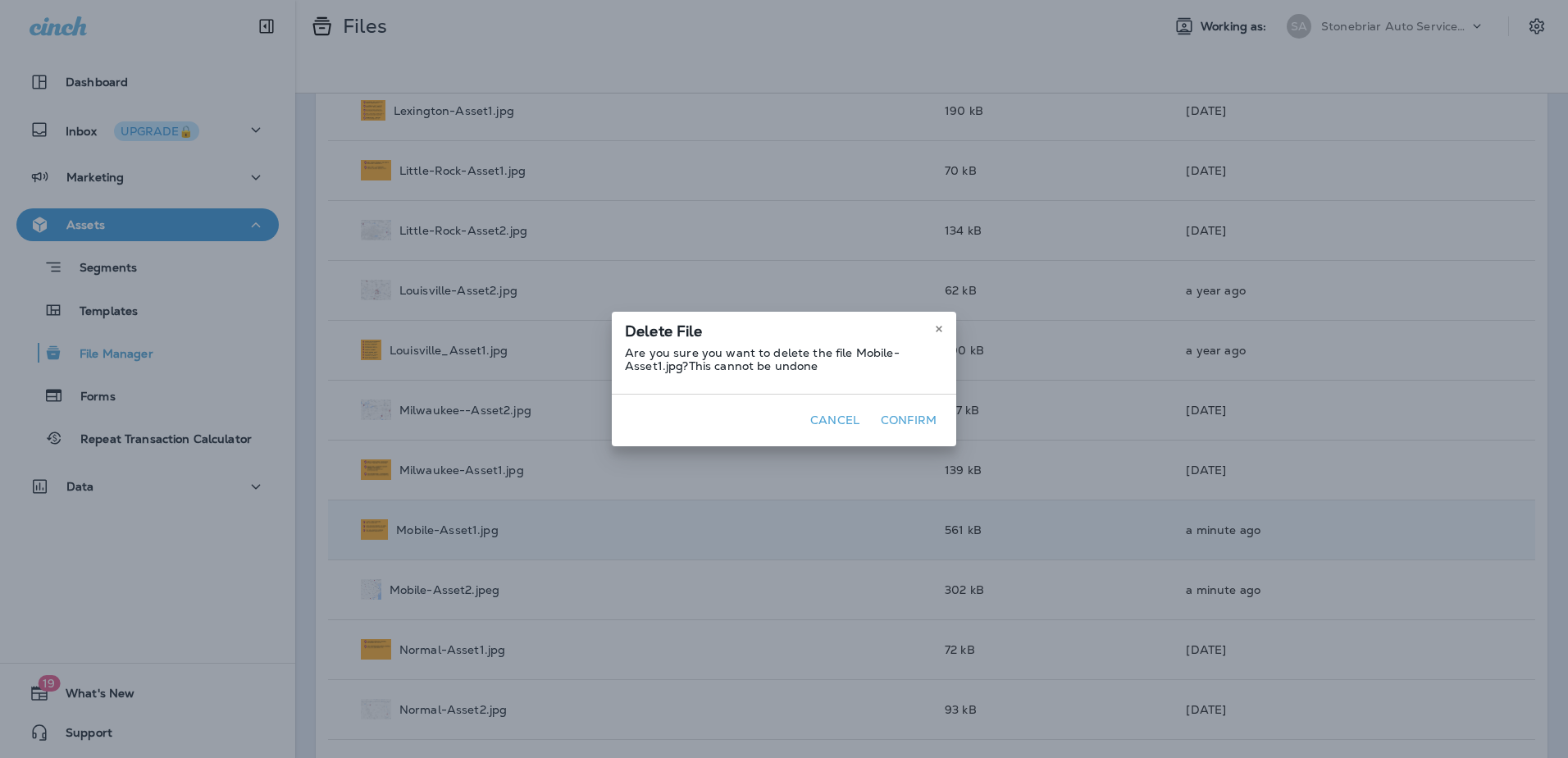
click at [885, 412] on button "Confirm" at bounding box center [908, 420] width 69 height 26
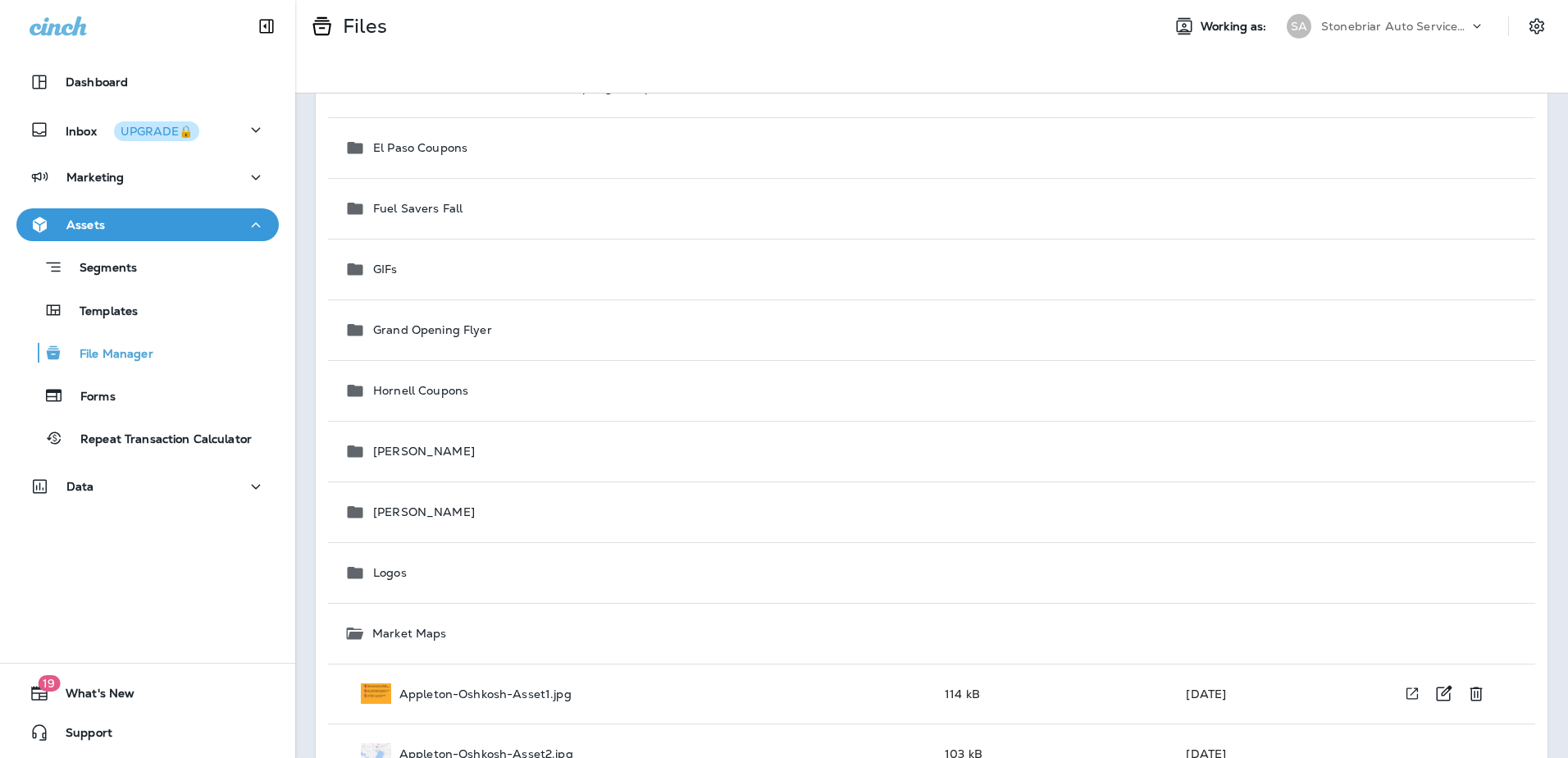
scroll to position [369, 0]
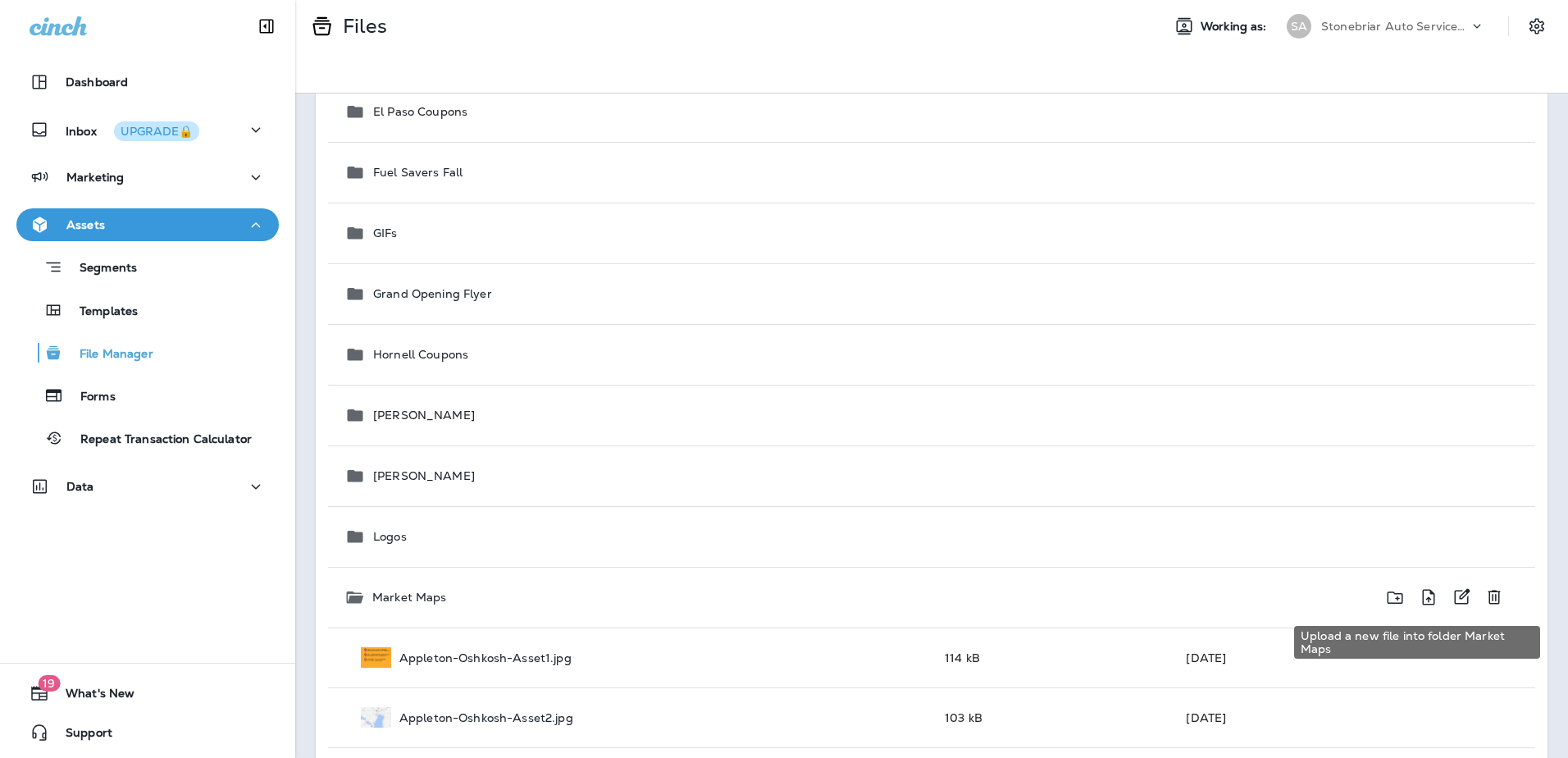
click at [1423, 590] on icon "Upload a new file into folder Market Maps" at bounding box center [1429, 596] width 12 height 15
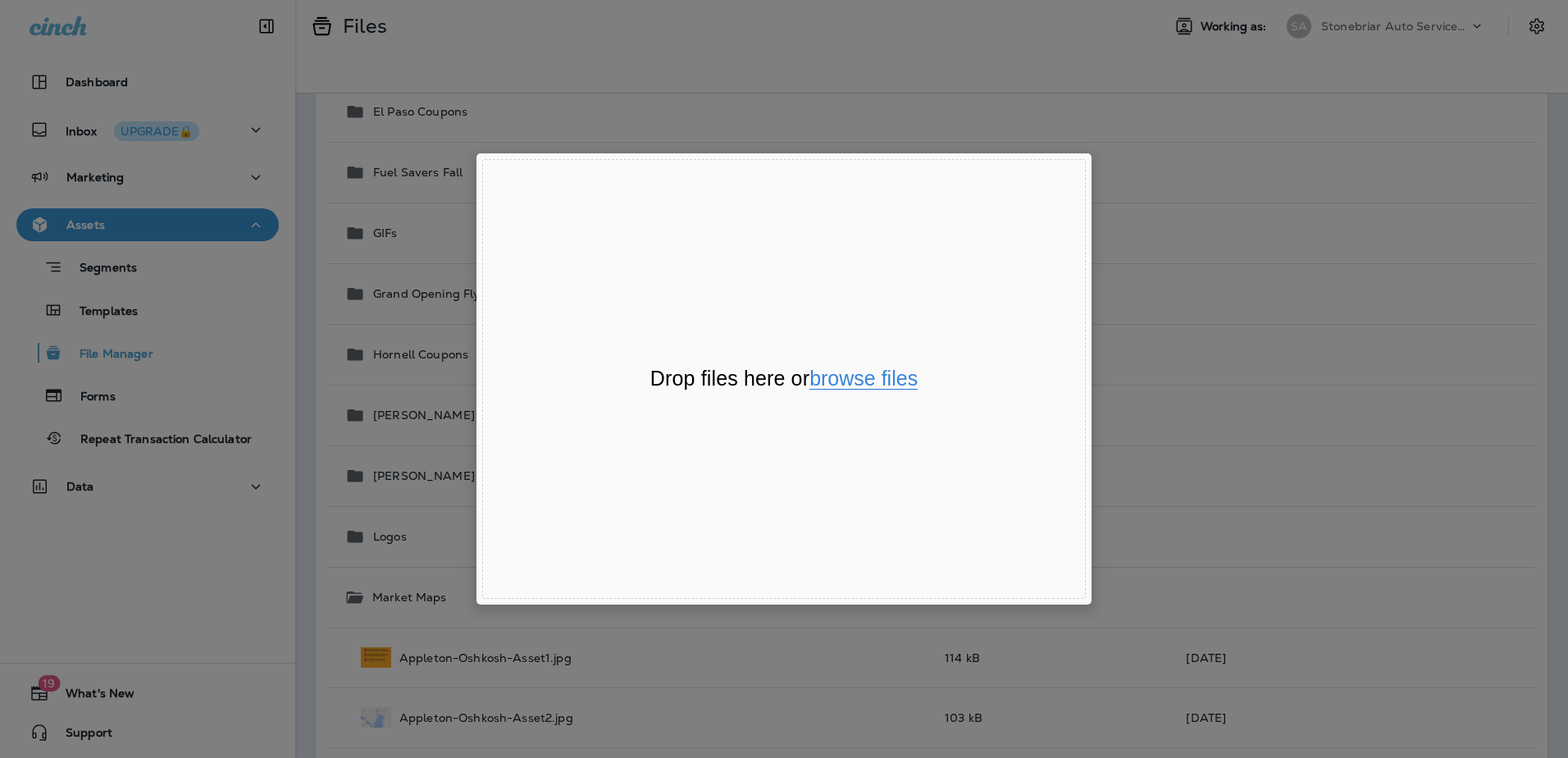
click at [874, 372] on button "browse files" at bounding box center [863, 379] width 108 height 21
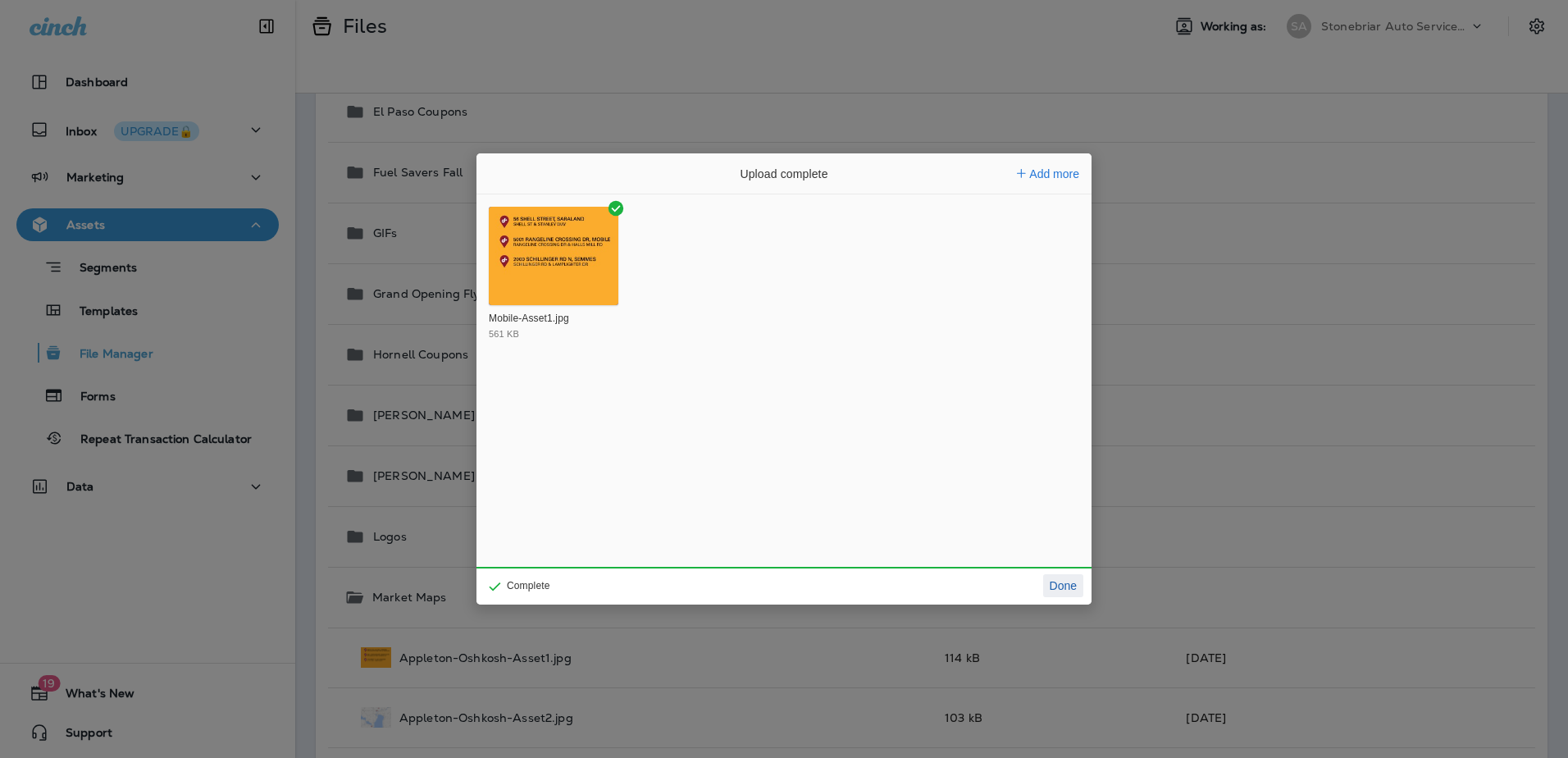
click at [1058, 575] on button "Done" at bounding box center [1064, 586] width 40 height 23
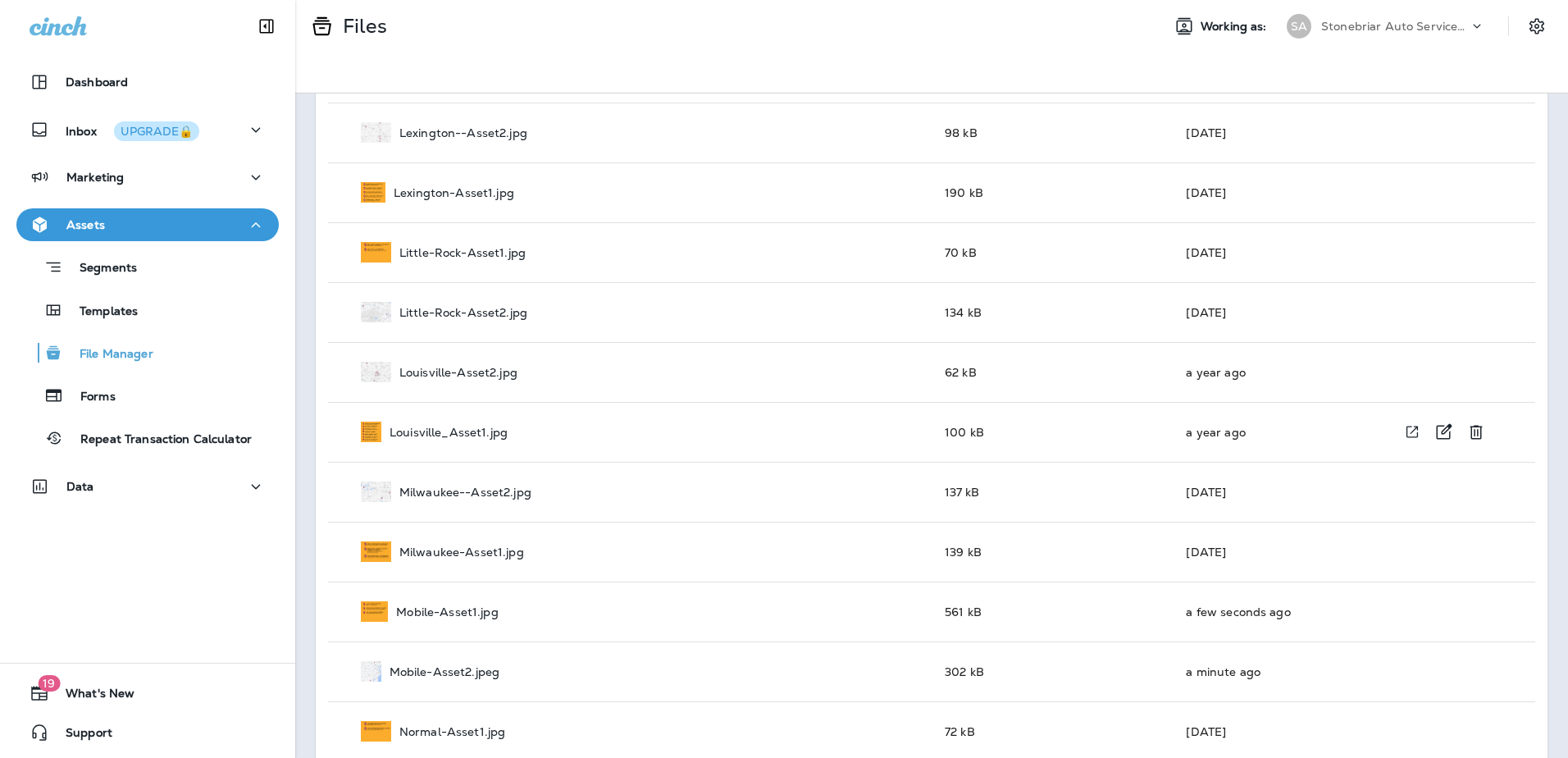
scroll to position [2255, 0]
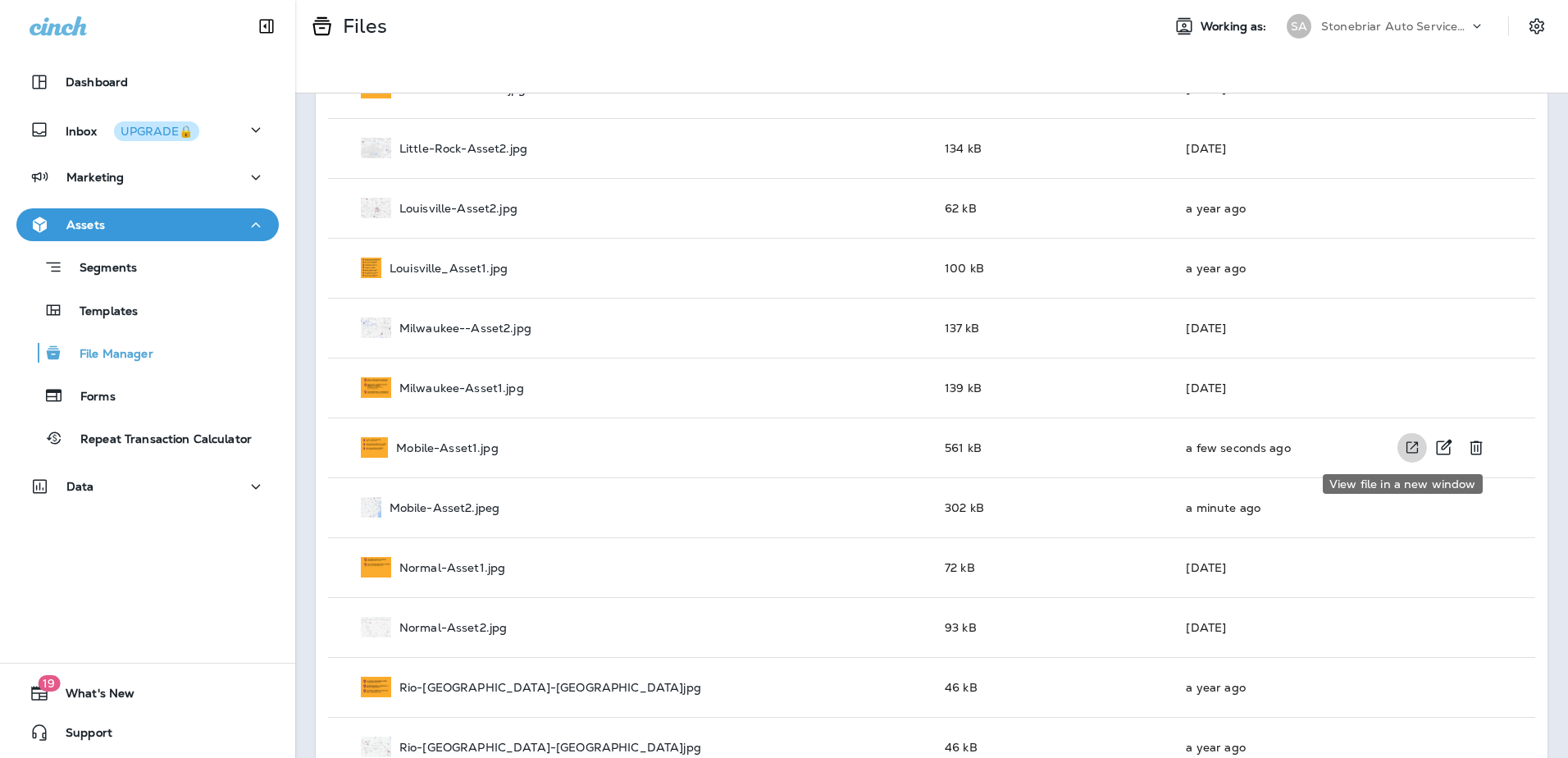
click at [1404, 441] on icon "View file in a new window" at bounding box center [1412, 447] width 16 height 17
